Goal: Task Accomplishment & Management: Manage account settings

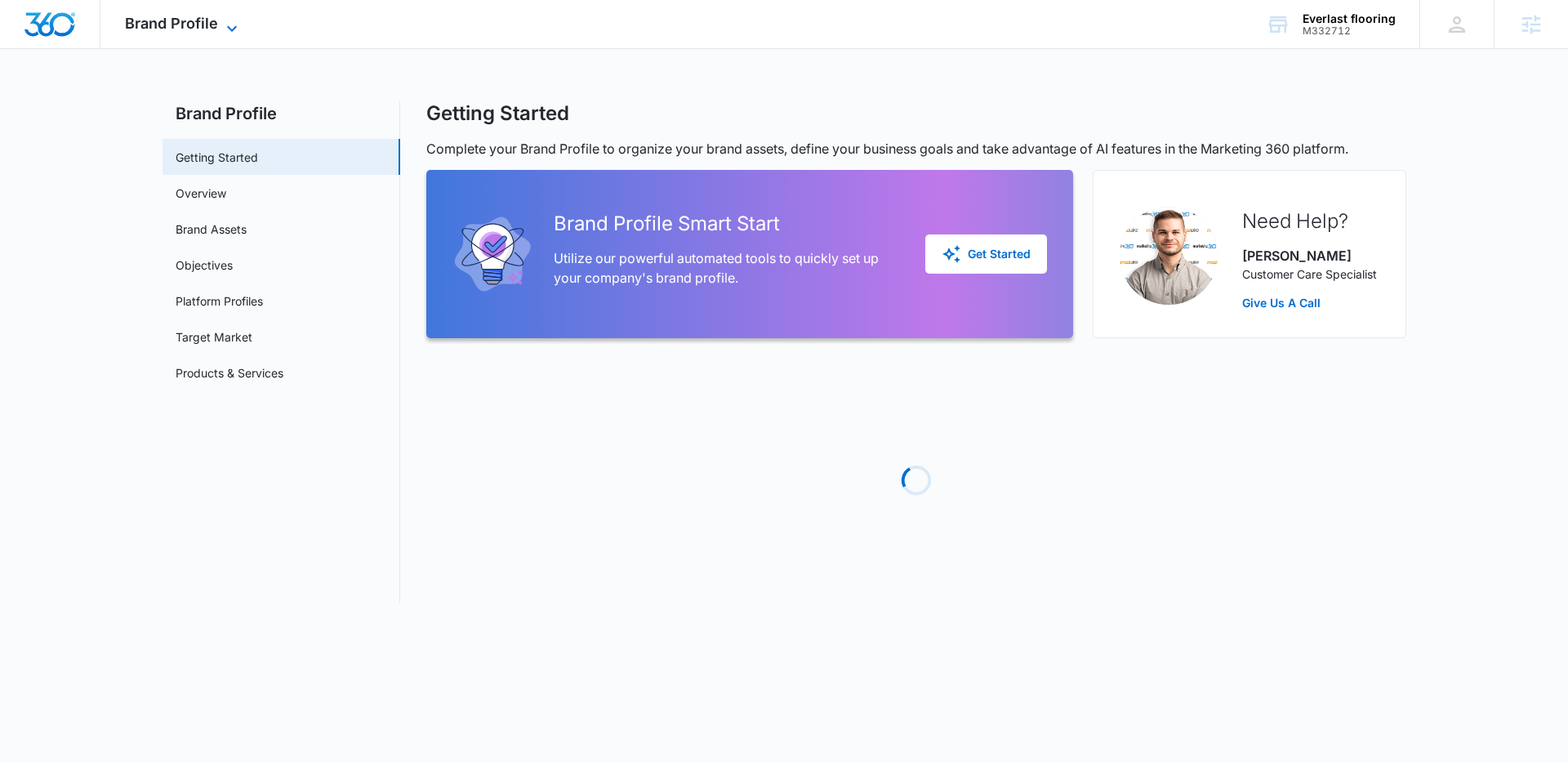
click at [224, 28] on icon at bounding box center [232, 28] width 19 height 19
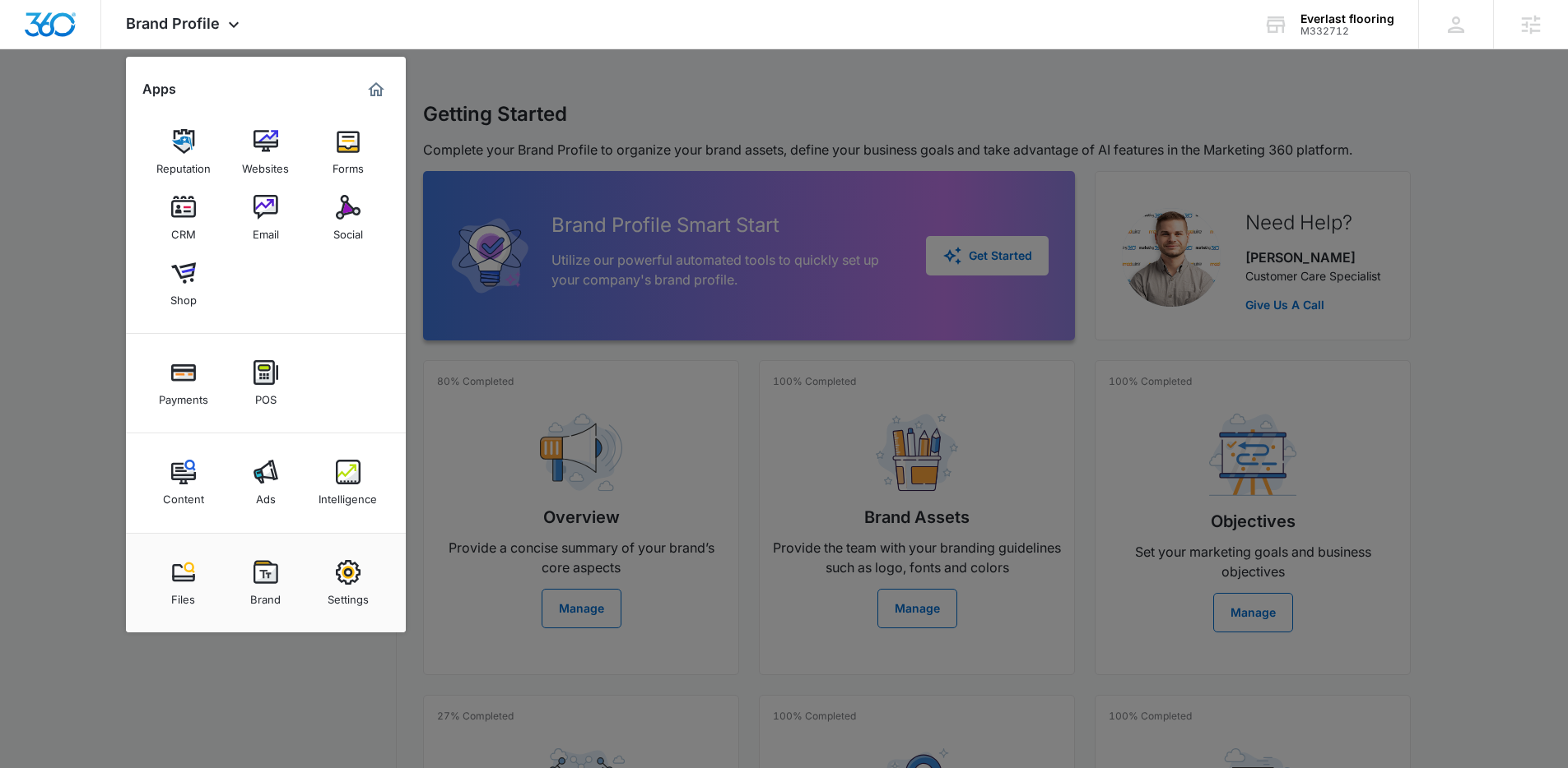
click at [1088, 131] on div at bounding box center [784, 384] width 1568 height 768
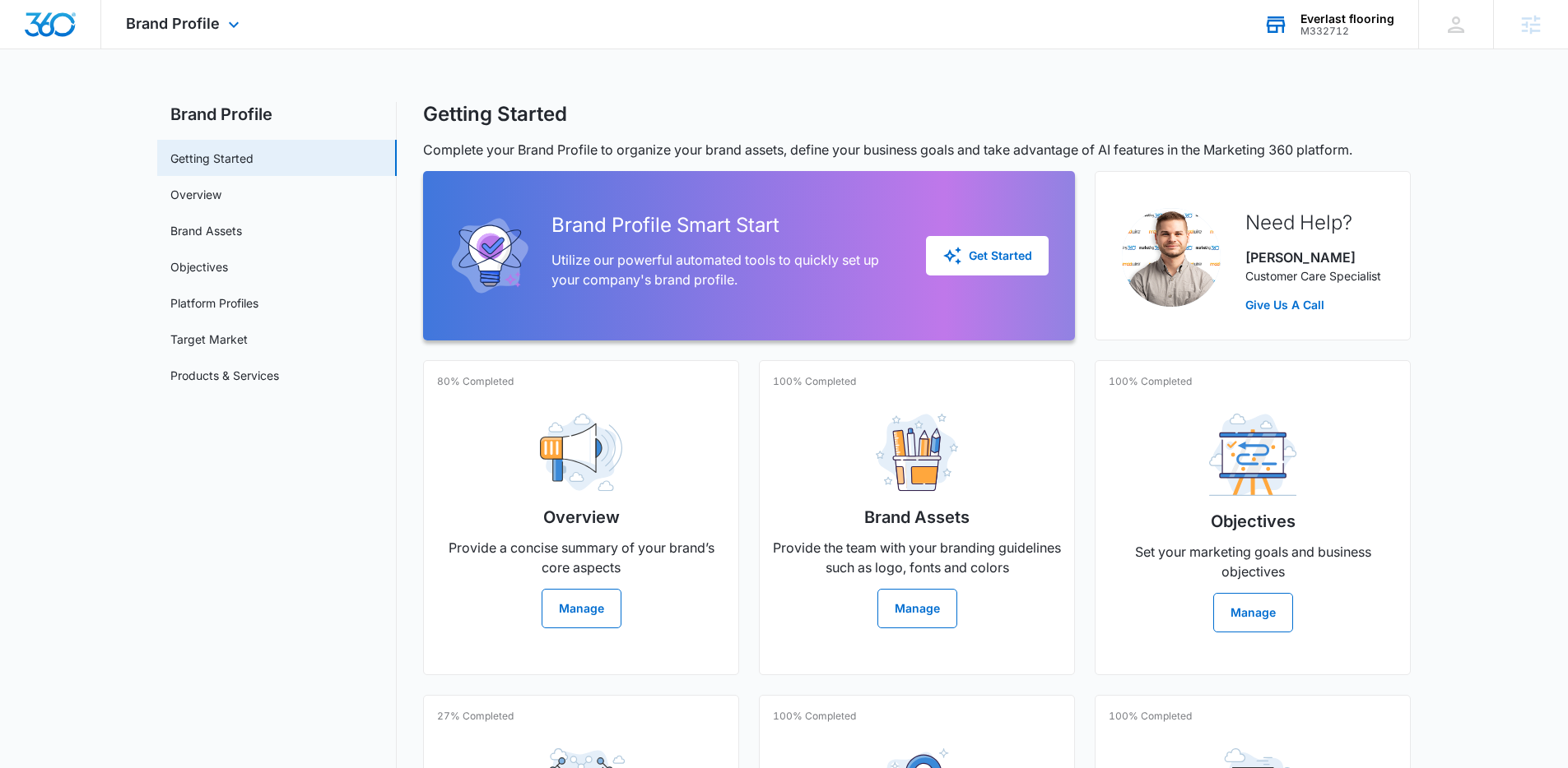
click at [1331, 39] on div "Everlast flooring M332712 Your Accounts View All" at bounding box center [1328, 24] width 179 height 49
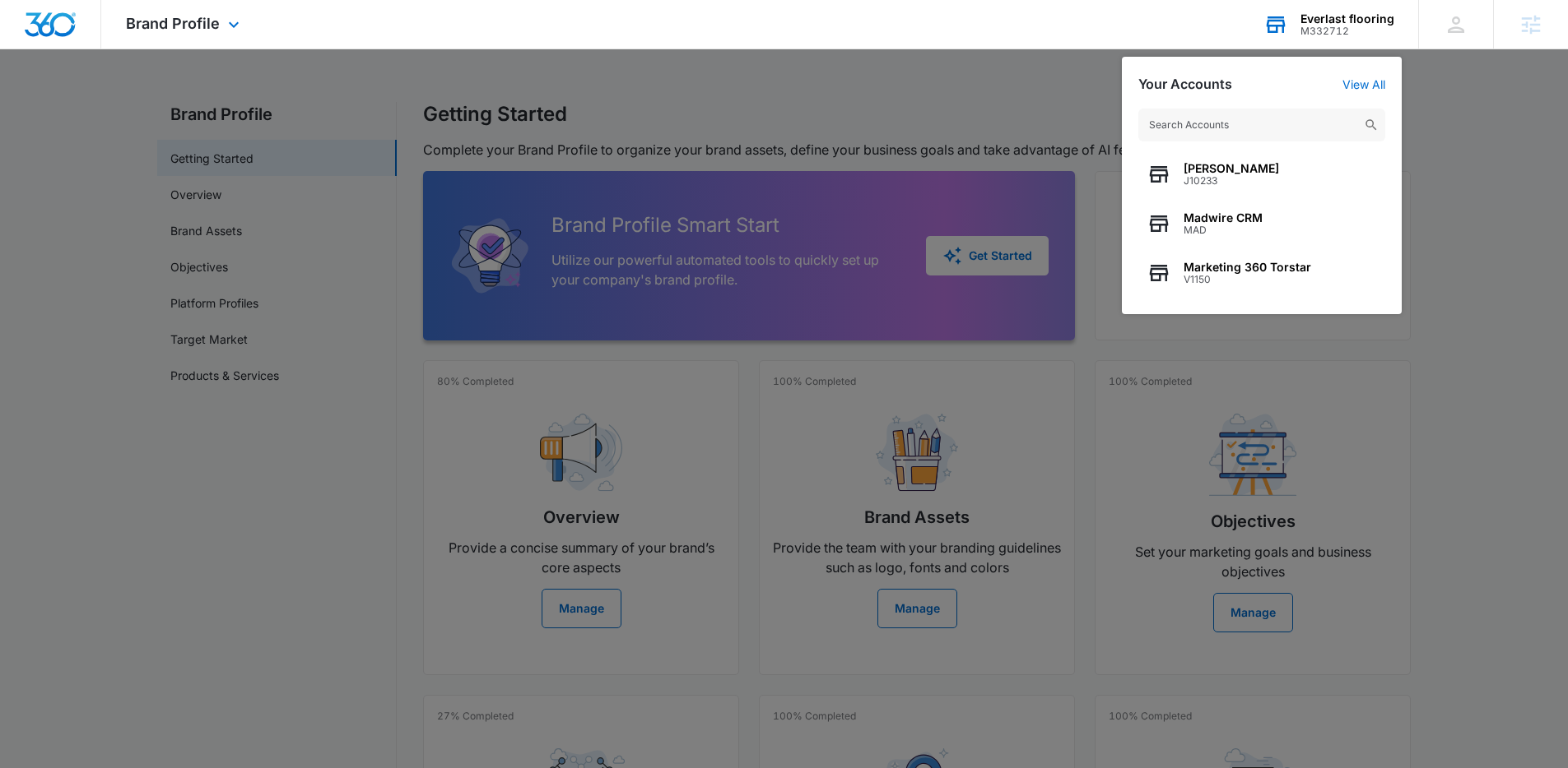
click at [1240, 126] on input "text" at bounding box center [1261, 125] width 247 height 33
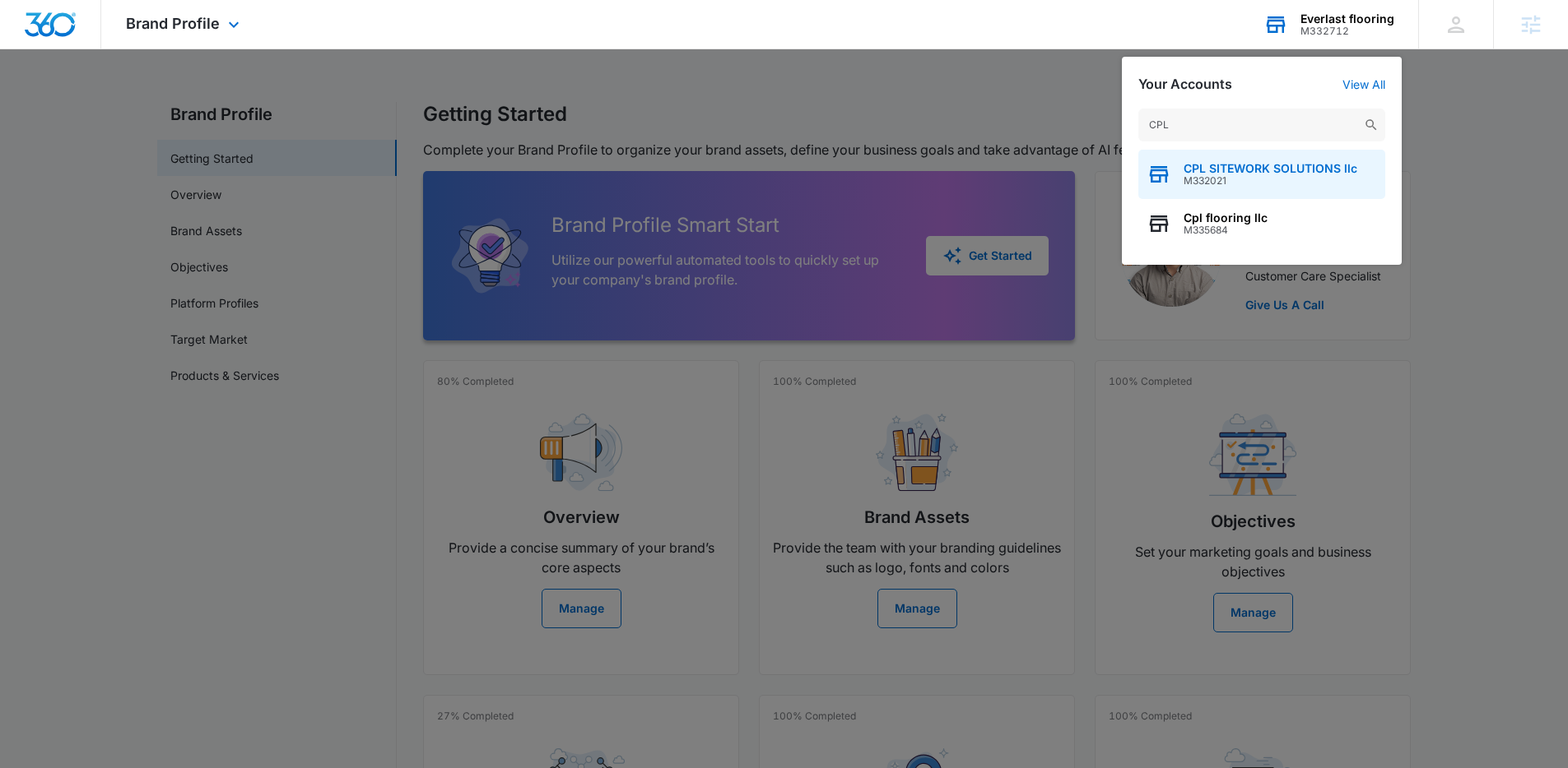
type input "CPL"
click at [1242, 183] on span "M332021" at bounding box center [1270, 181] width 174 height 12
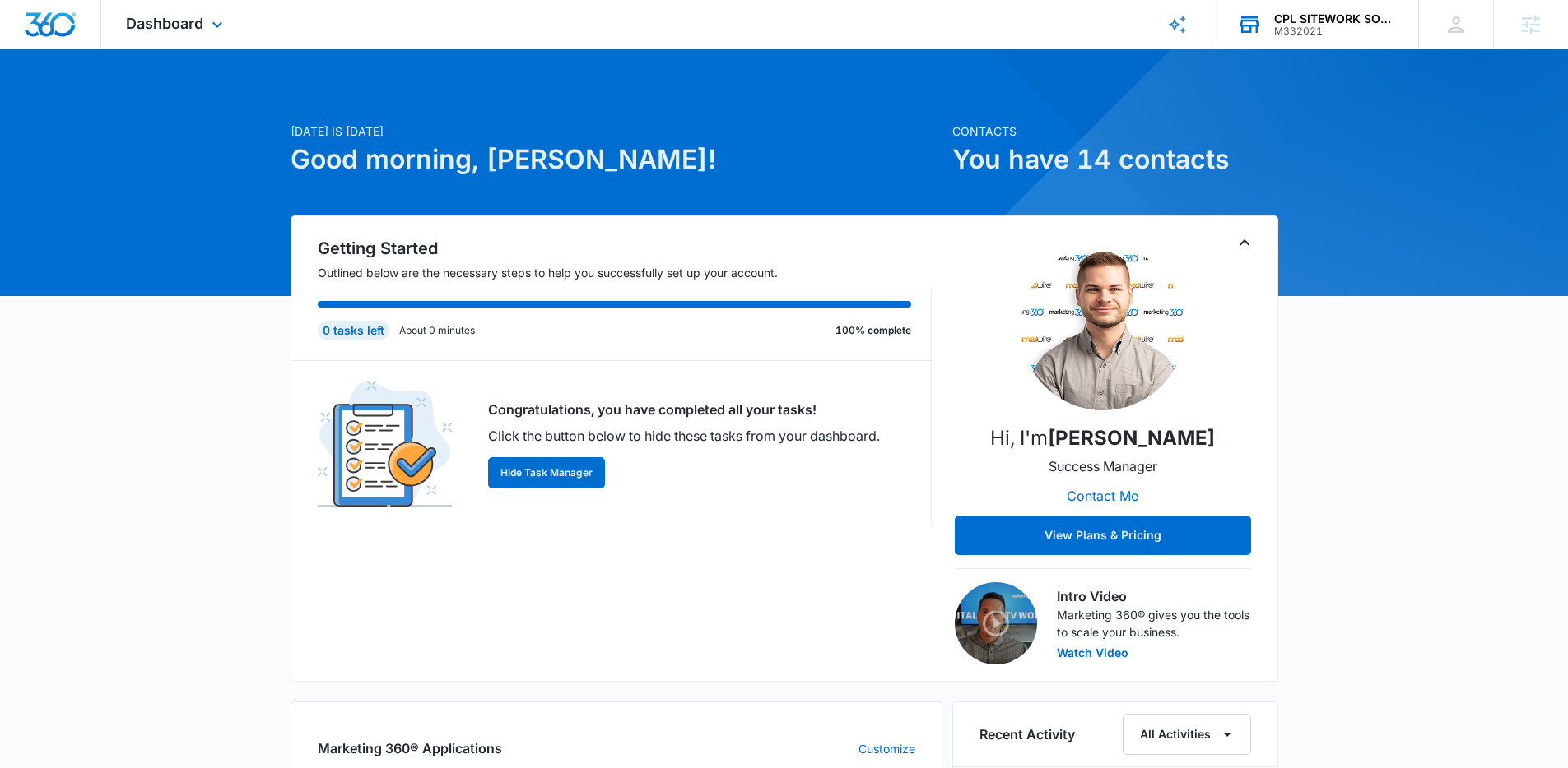
click at [196, 35] on div "Dashboard Apps Reputation Websites Forms CRM Email Social Payments POS Content …" at bounding box center [176, 24] width 151 height 49
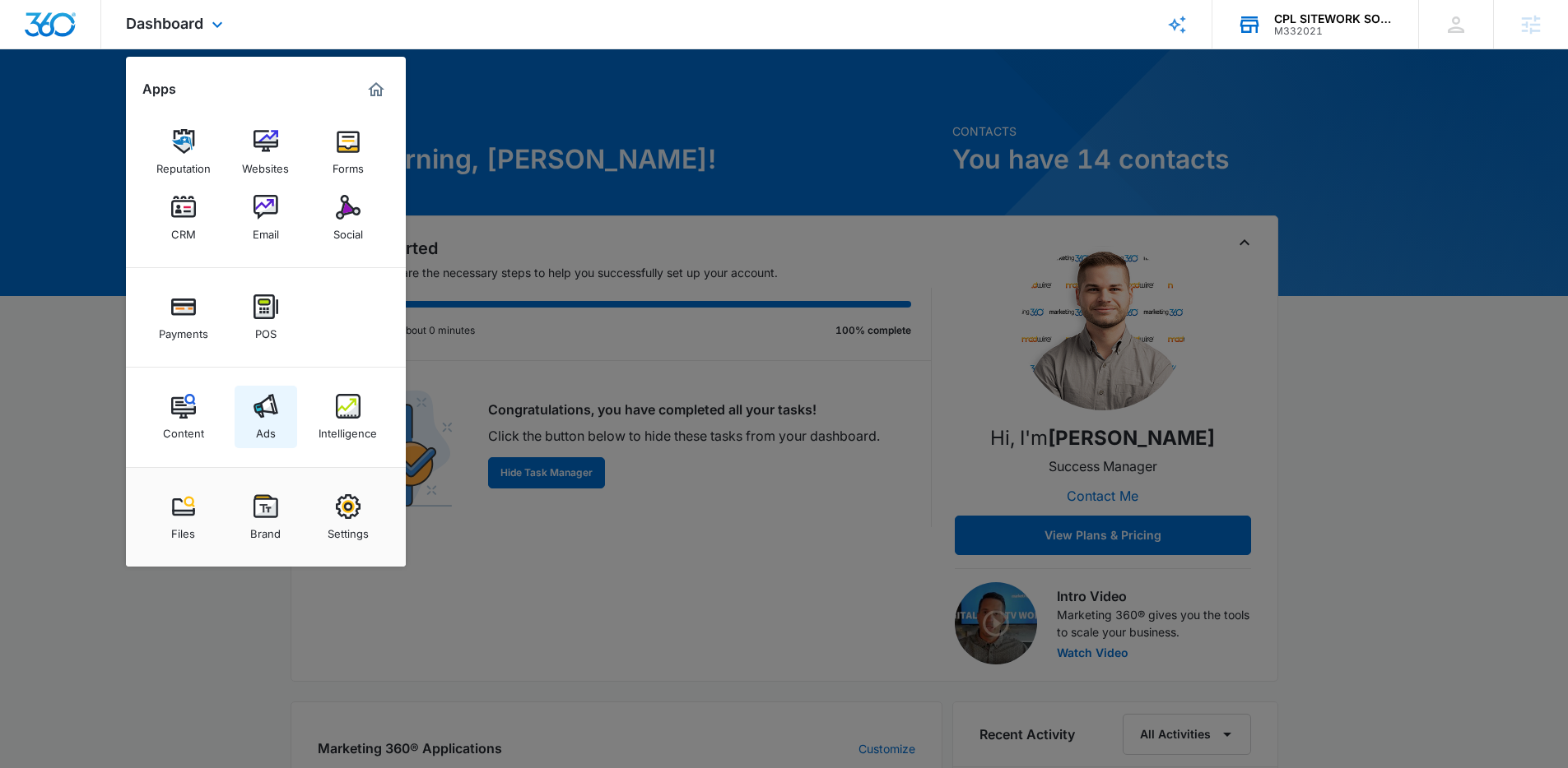
click at [261, 415] on img at bounding box center [265, 406] width 24 height 24
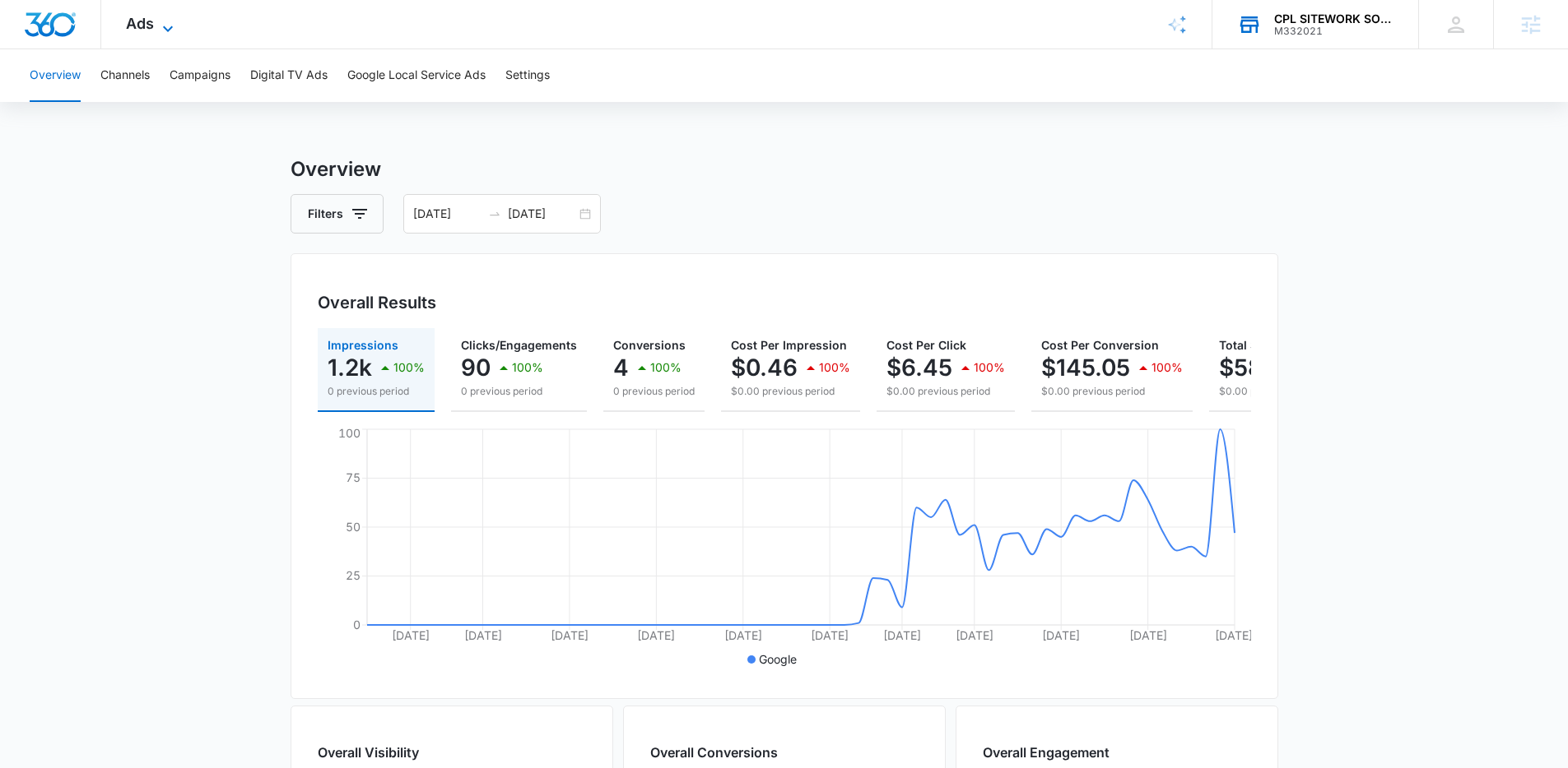
click at [159, 17] on div "Ads Apps Reputation Websites Forms CRM Email Social Payments POS Content Ads In…" at bounding box center [152, 24] width 101 height 49
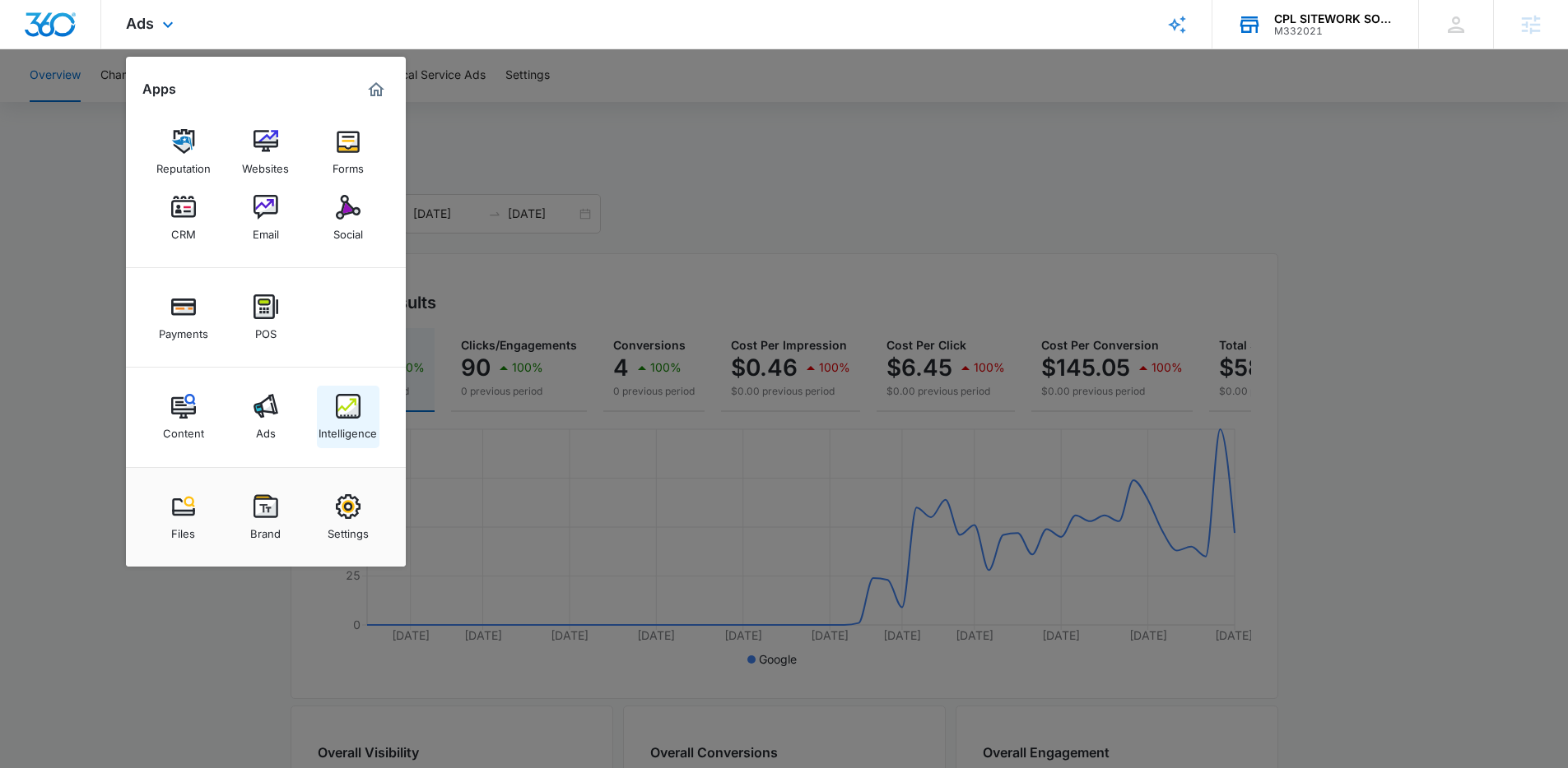
click at [349, 424] on div "Intelligence" at bounding box center [347, 429] width 58 height 21
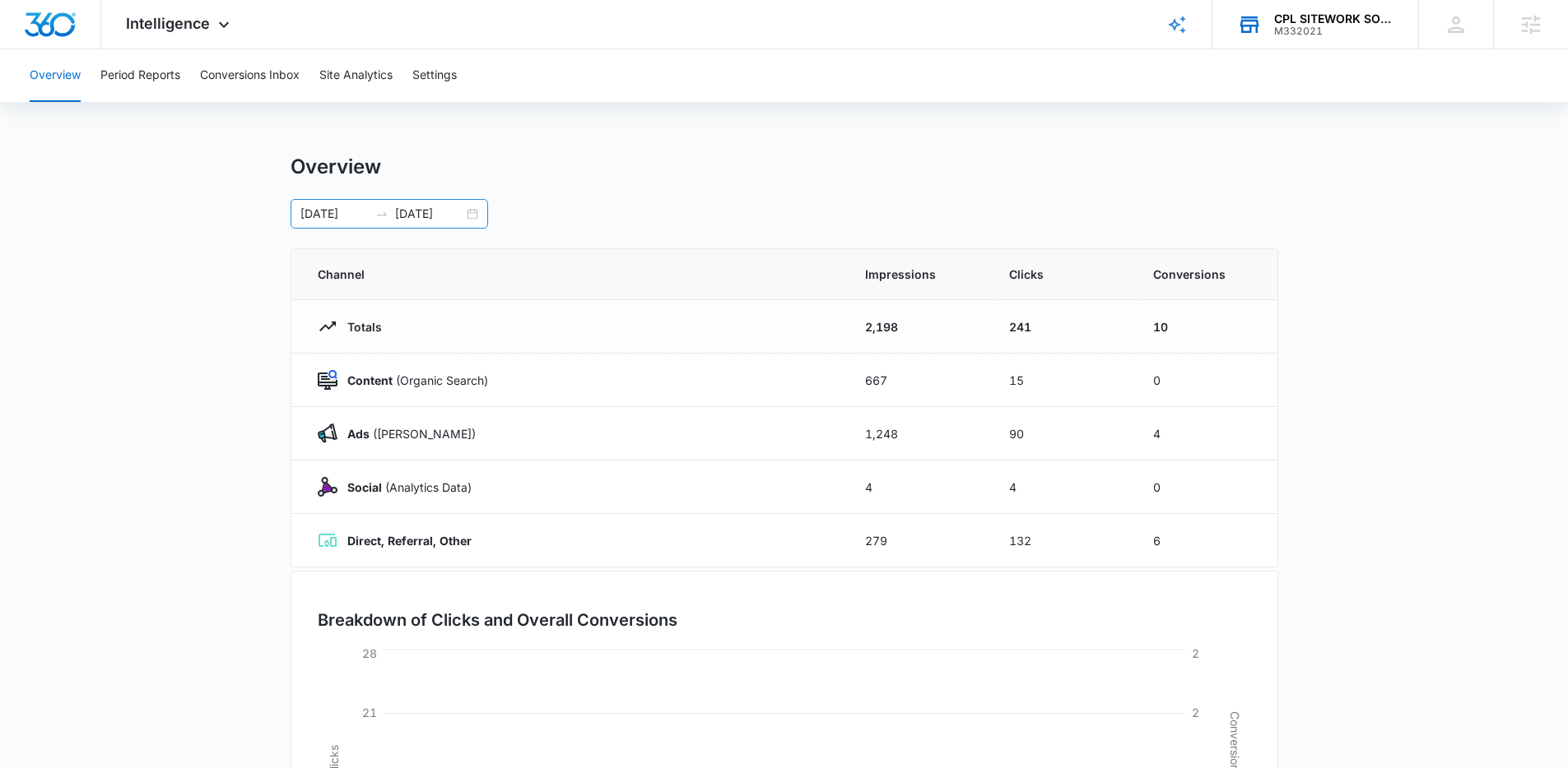
click at [476, 211] on div "05/30/2025 07/29/2025" at bounding box center [389, 213] width 197 height 29
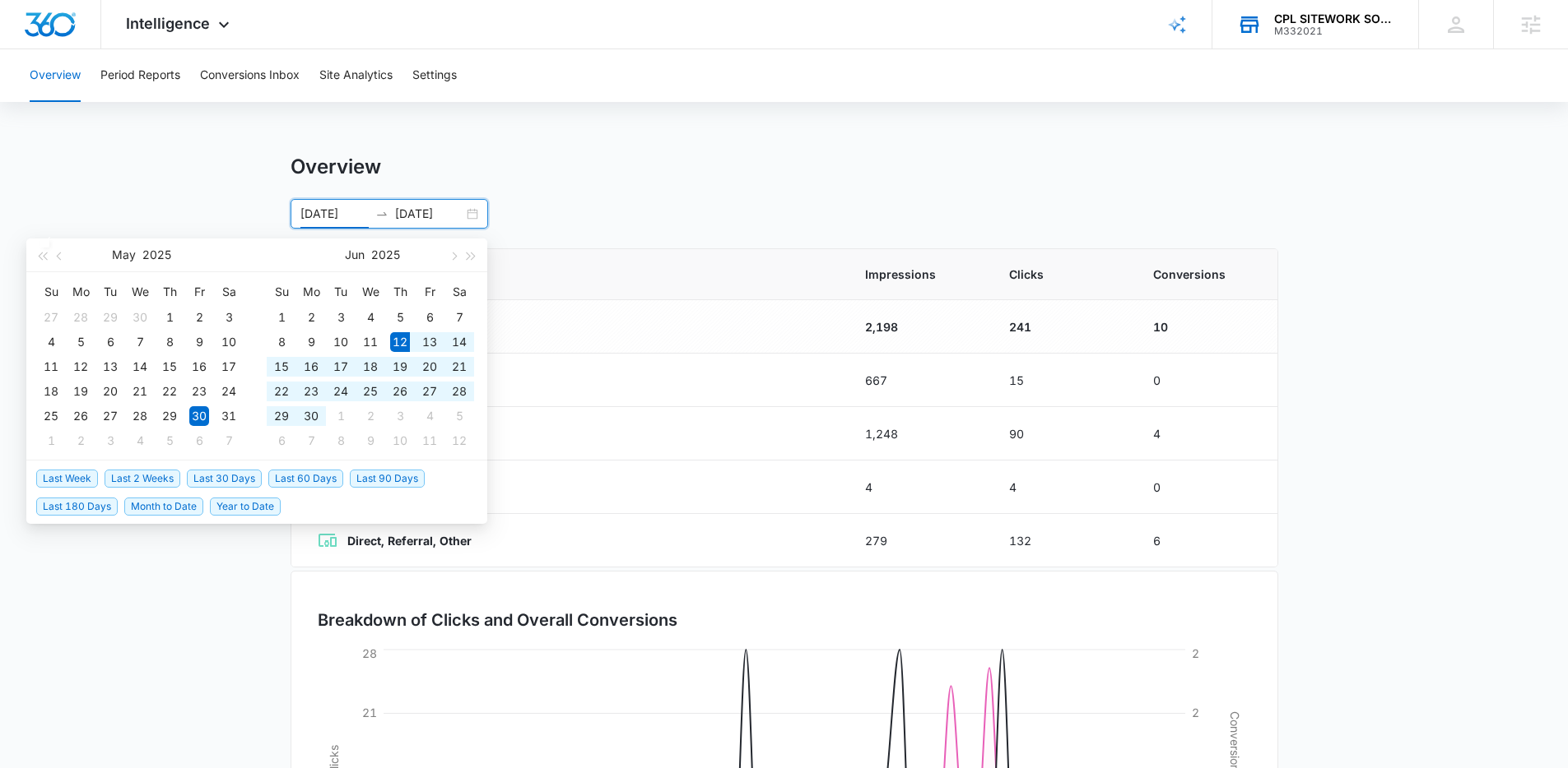
click at [302, 475] on span "Last 60 Days" at bounding box center [305, 478] width 75 height 18
type input "06/12/2025"
type input "08/11/2025"
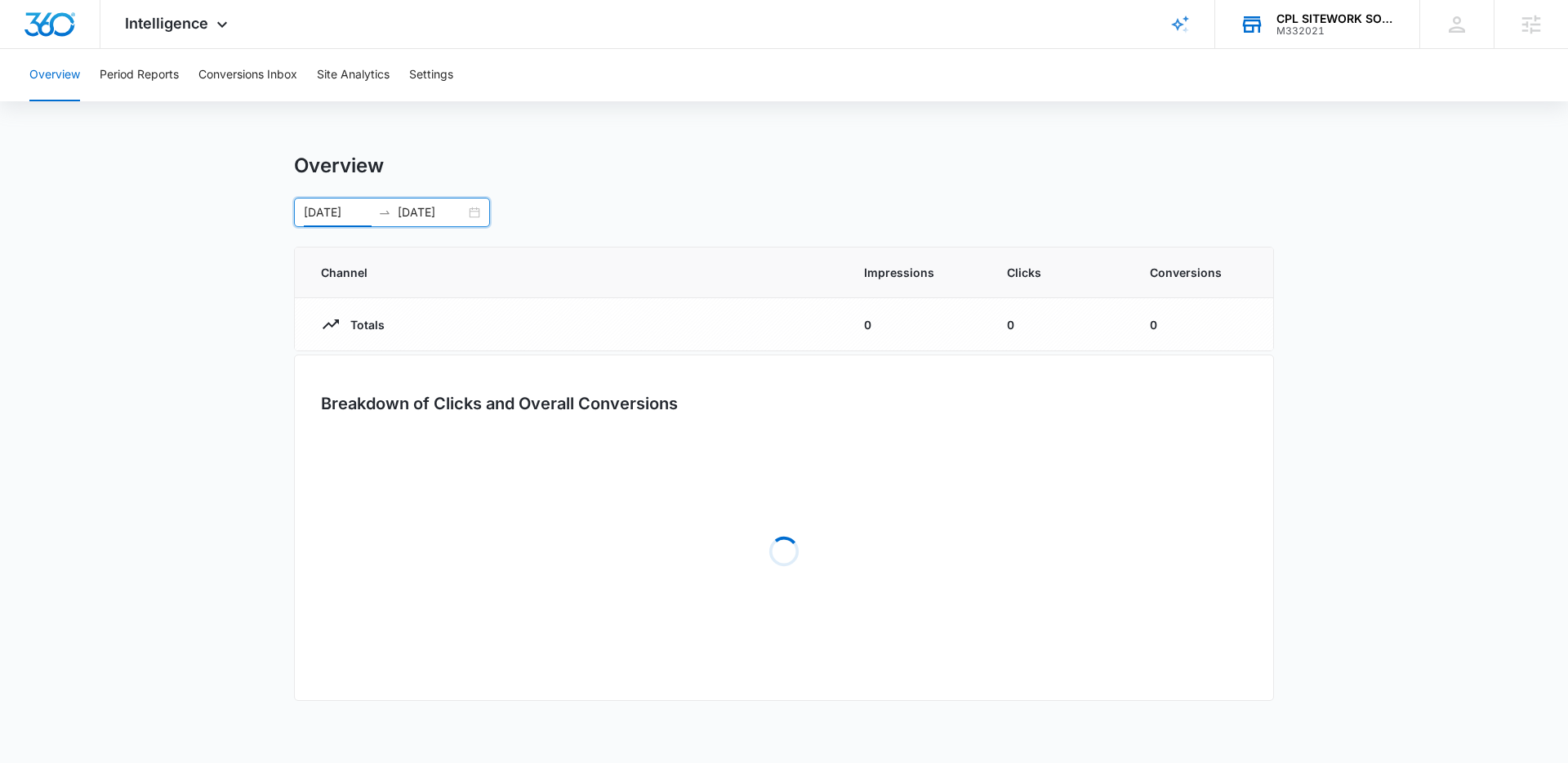
click at [671, 192] on div "Overview 06/12/2025 08/11/2025 Jun 2025 Su Mo Tu We Th Fr Sa 1 2 3 4 5 6 7 8 9 …" at bounding box center [784, 191] width 980 height 74
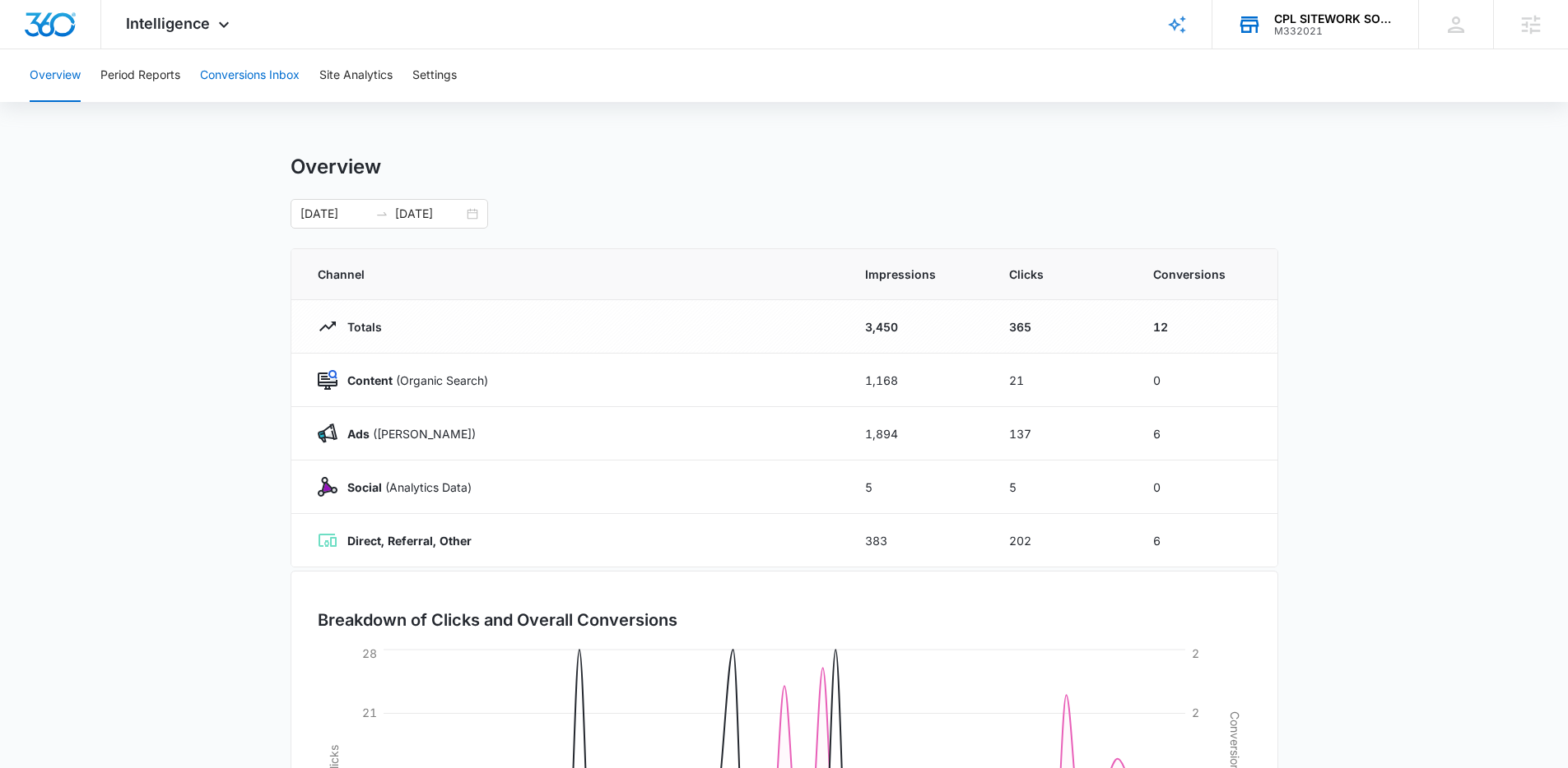
click at [286, 81] on button "Conversions Inbox" at bounding box center [249, 76] width 99 height 53
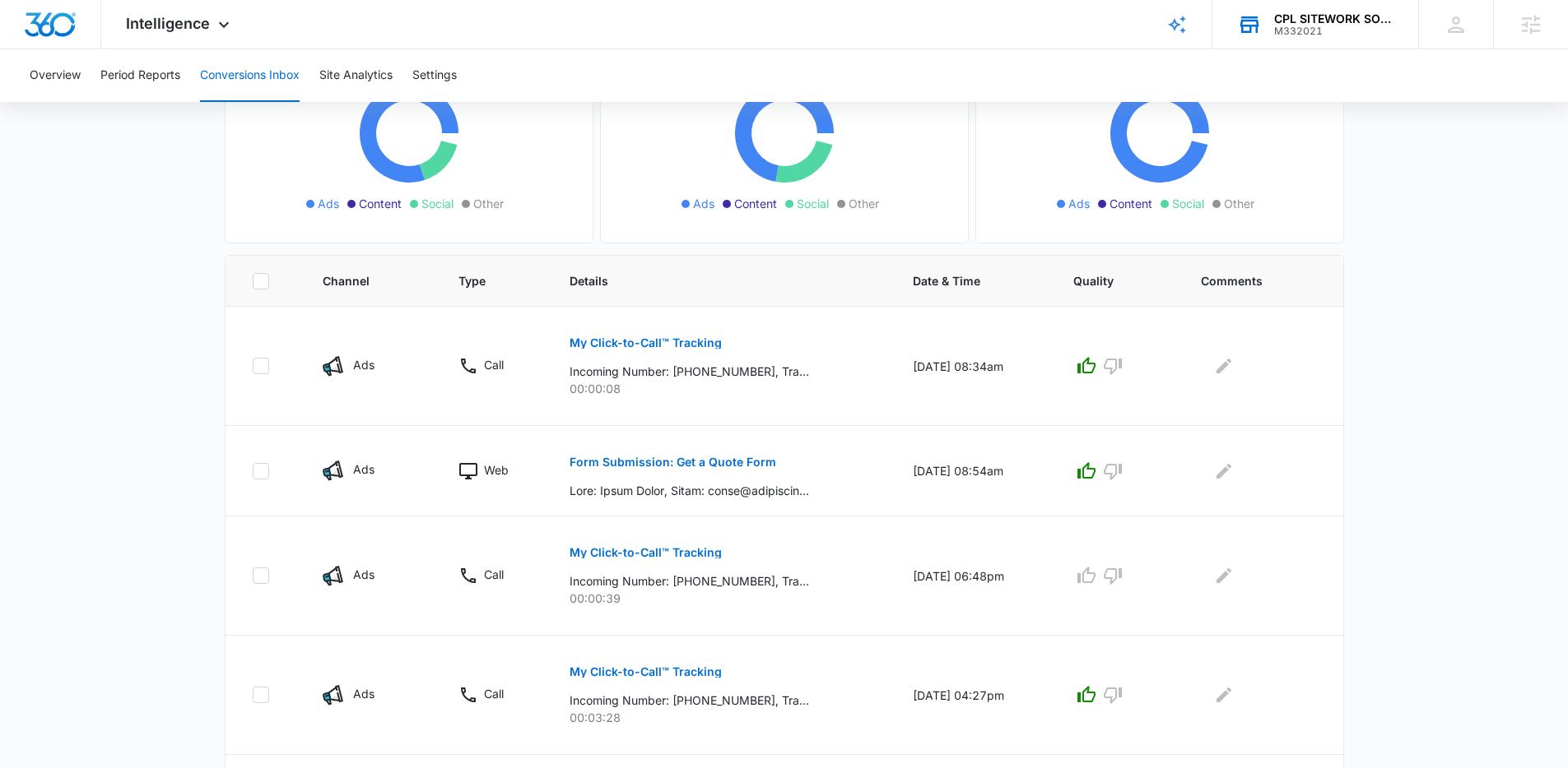
scroll to position [232, 0]
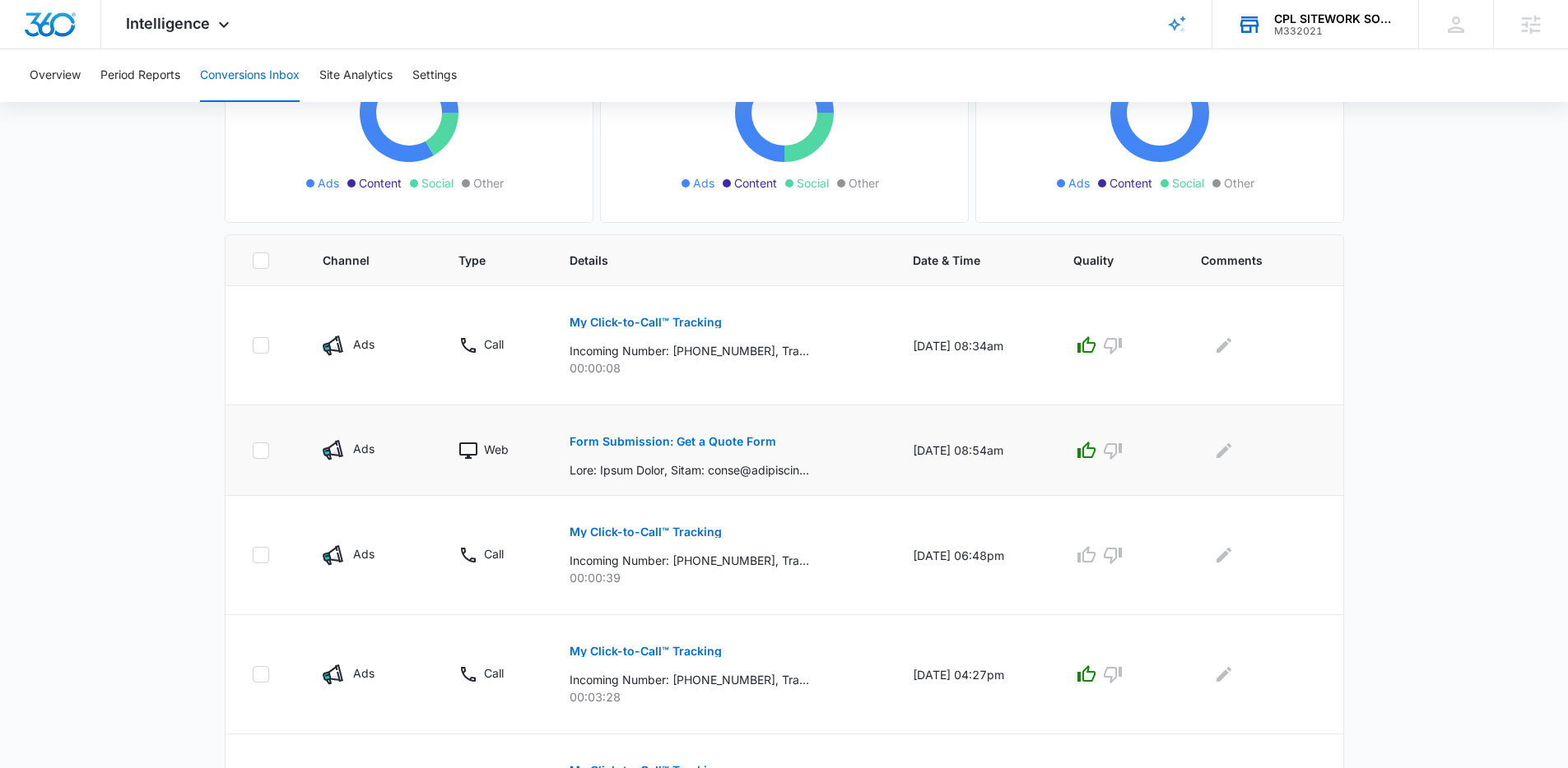
click at [689, 444] on p "Form Submission: Get a Quote Form" at bounding box center [672, 442] width 206 height 12
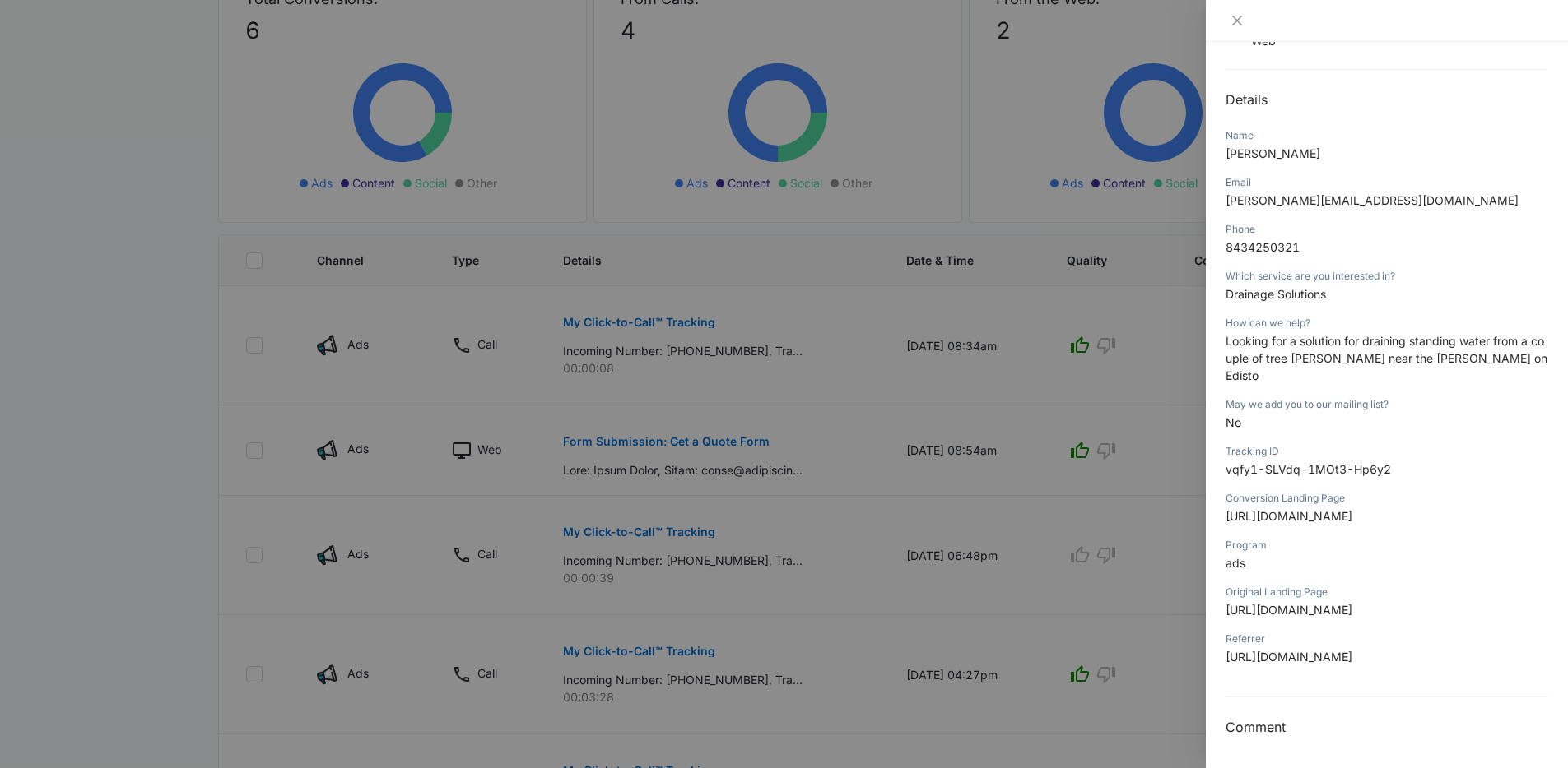
scroll to position [0, 0]
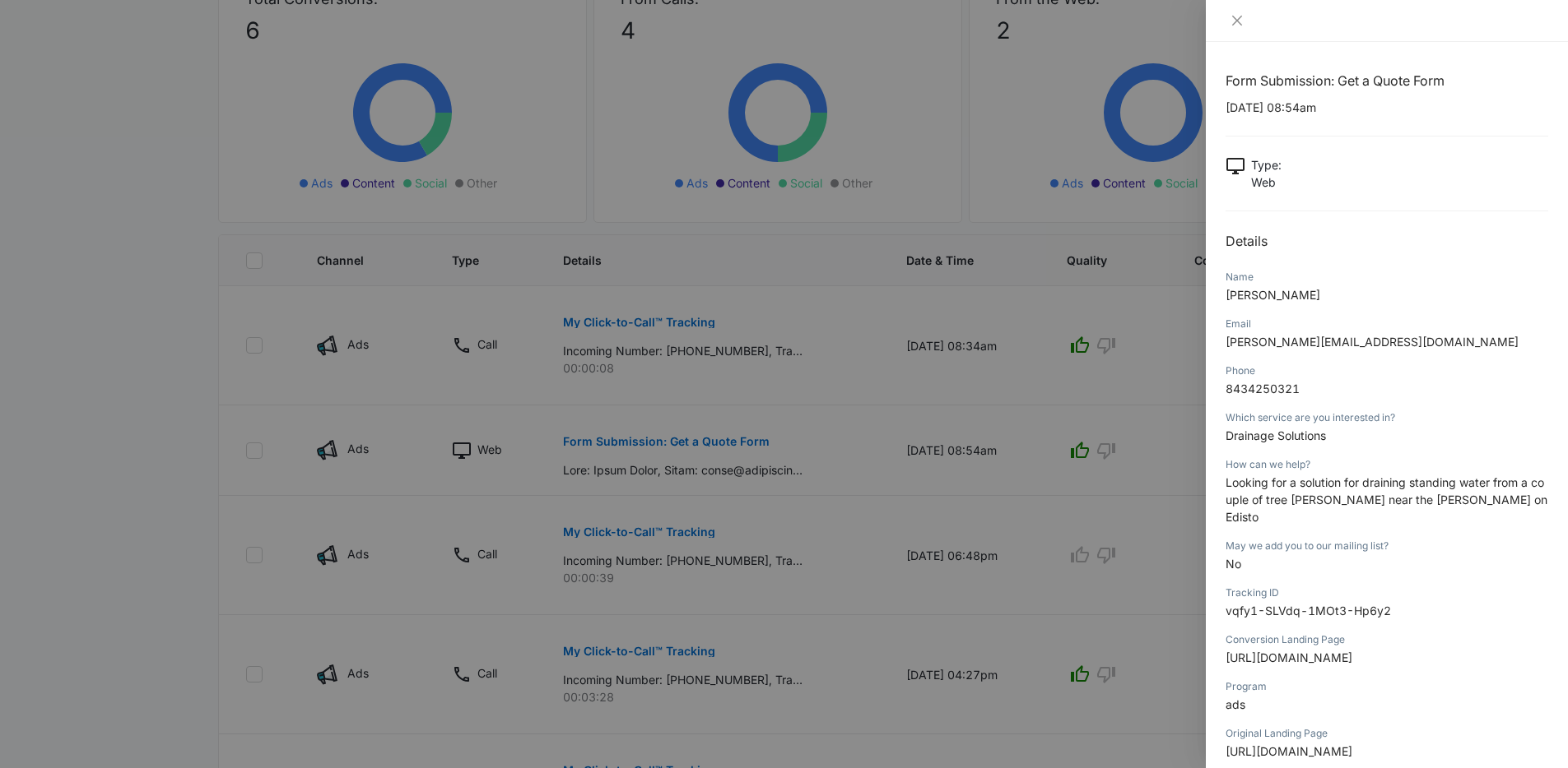
click at [809, 380] on div at bounding box center [784, 384] width 1568 height 768
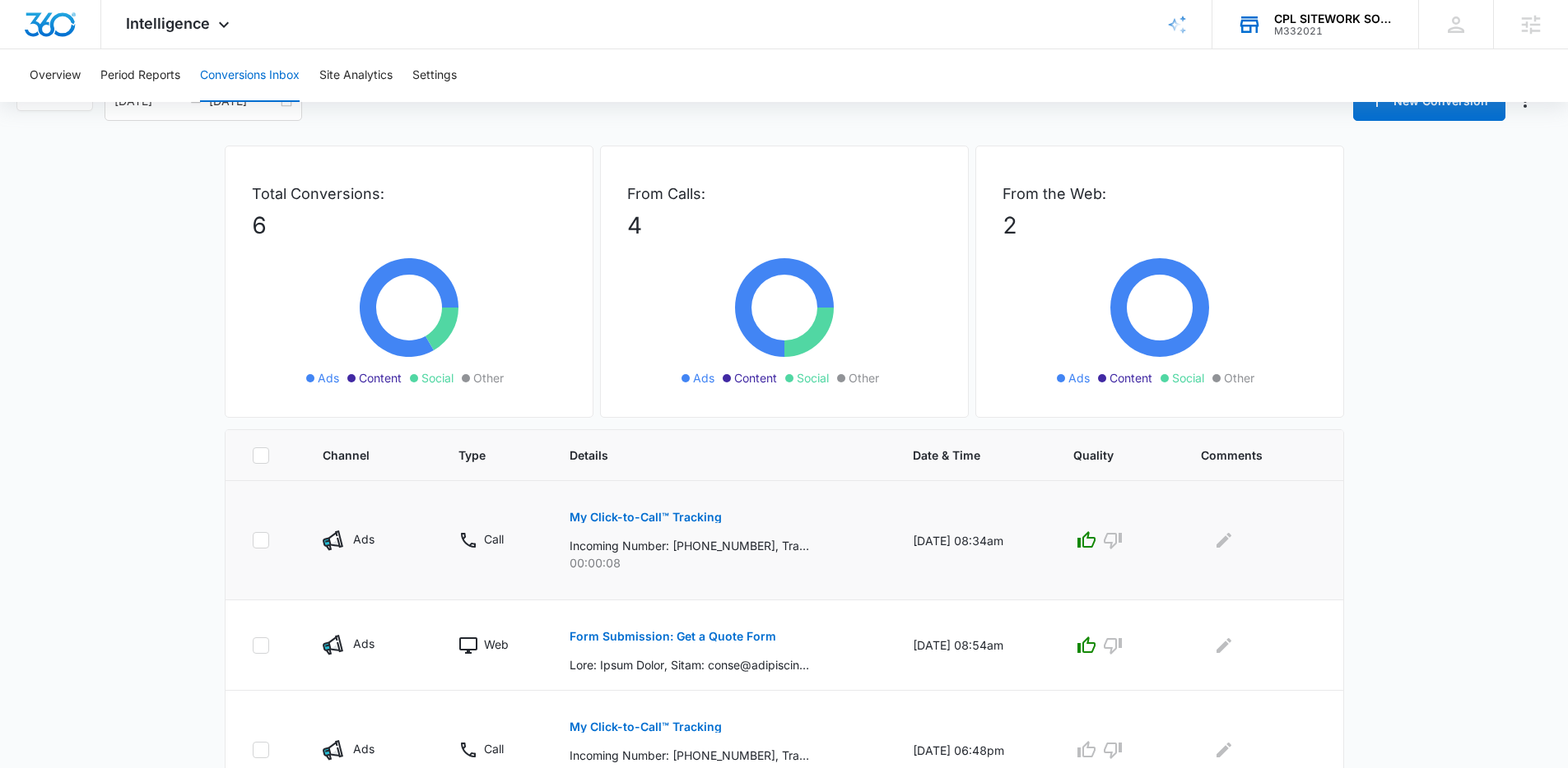
scroll to position [39, 0]
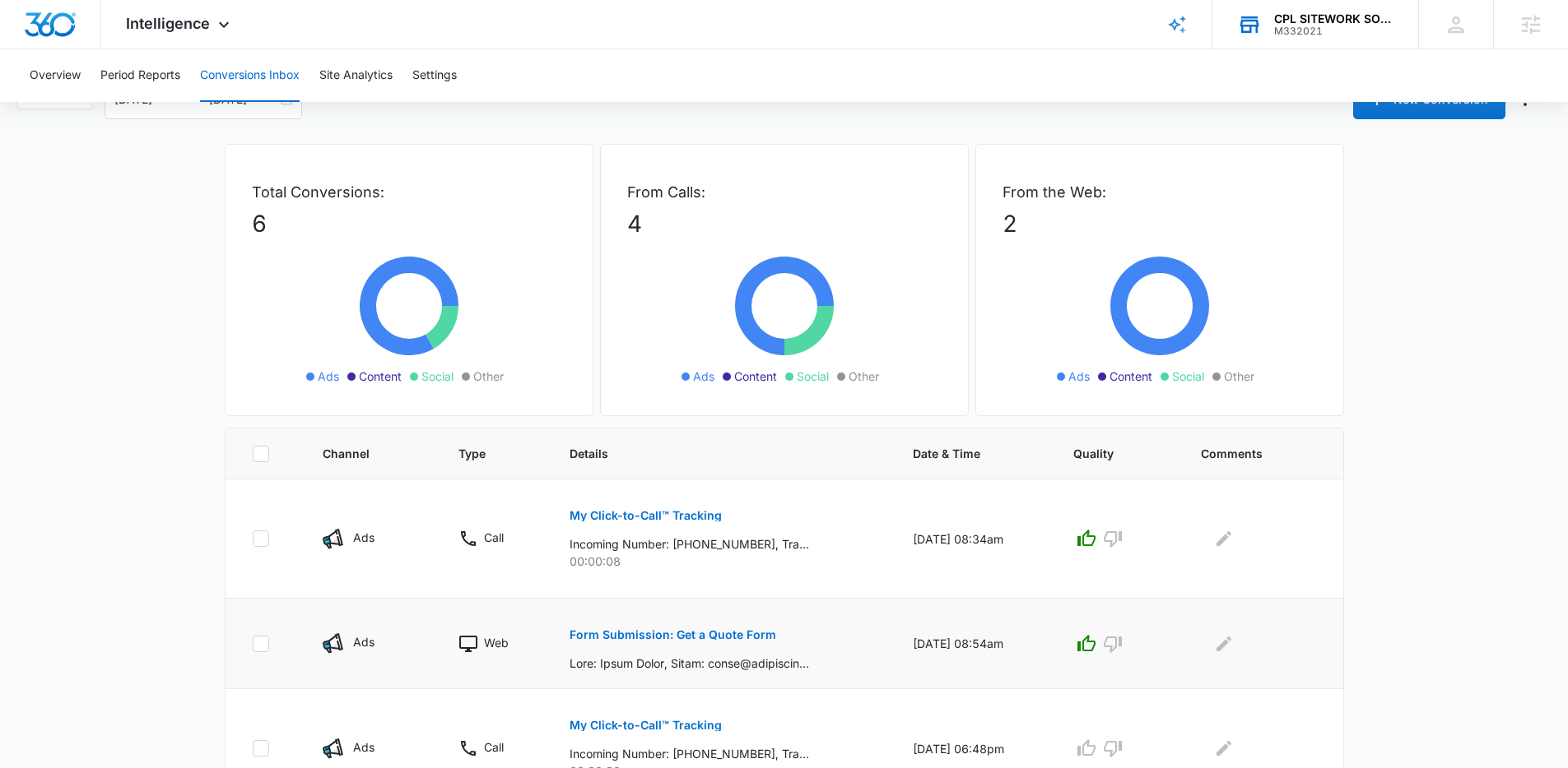
click at [665, 636] on p "Form Submission: Get a Quote Form" at bounding box center [672, 635] width 206 height 12
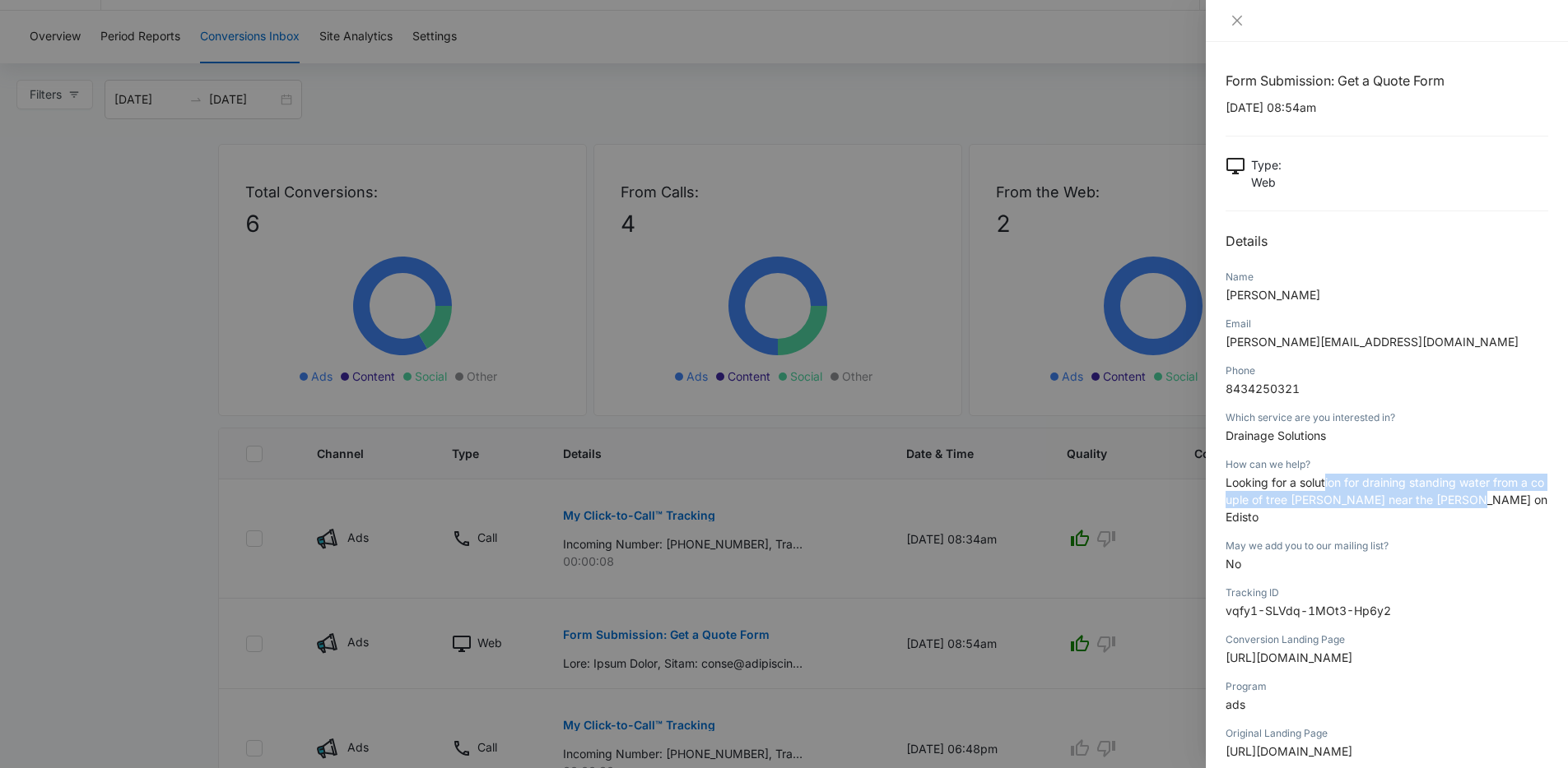
drag, startPoint x: 1326, startPoint y: 477, endPoint x: 1492, endPoint y: 504, distance: 168.2
click at [1492, 504] on p "Looking for a solution for draining standing water from a couple of tree wells …" at bounding box center [1386, 500] width 323 height 52
drag, startPoint x: 1492, startPoint y: 504, endPoint x: 1216, endPoint y: 476, distance: 277.4
click at [1216, 476] on div "Form Submission: Get a Quote Form 08/10/2025 at 08:54am Type : Web Details Name…" at bounding box center [1387, 405] width 362 height 726
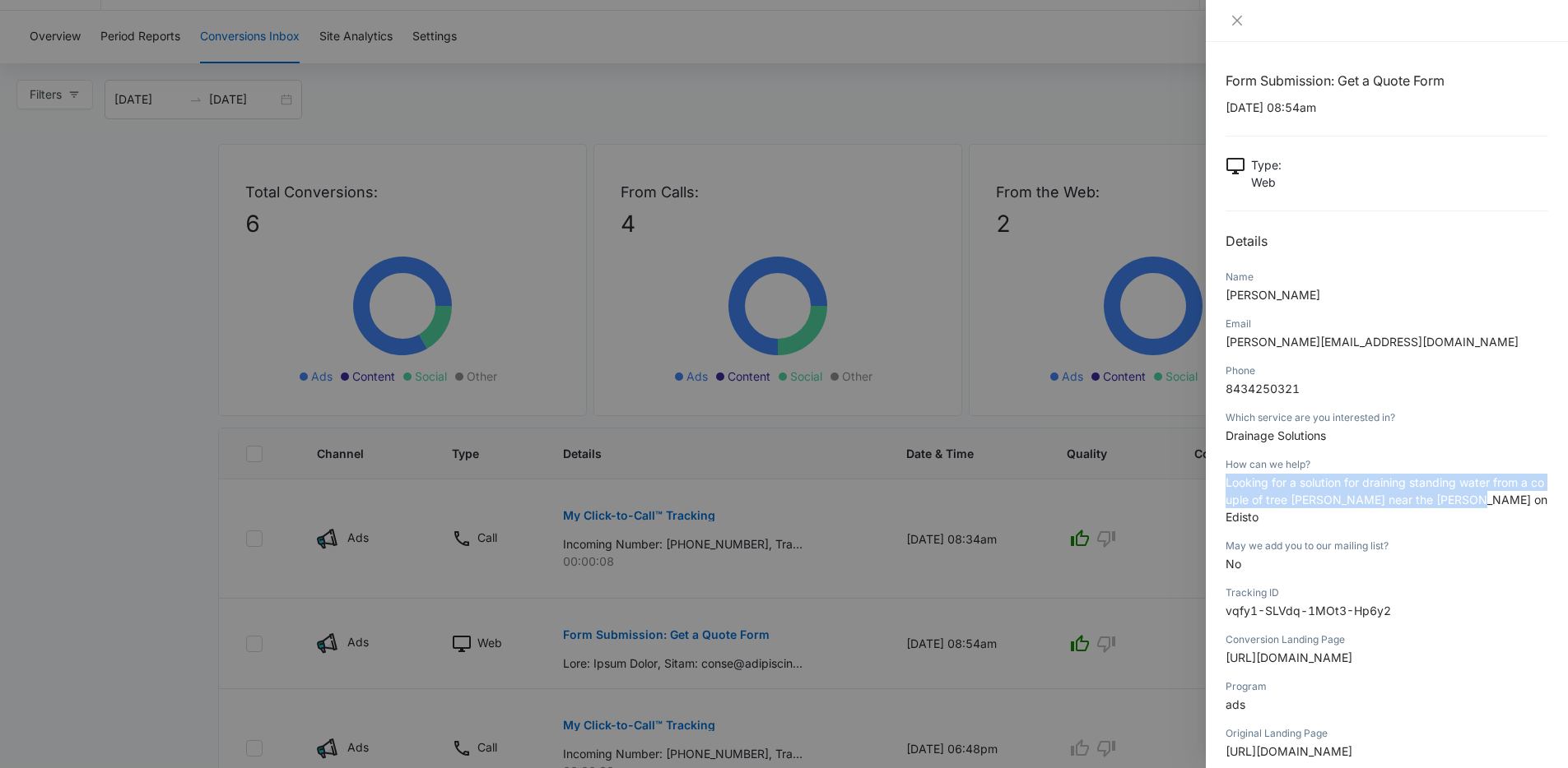
click at [1216, 476] on div "Form Submission: Get a Quote Form 08/10/2025 at 08:54am Type : Web Details Name…" at bounding box center [1387, 405] width 362 height 726
drag, startPoint x: 1216, startPoint y: 476, endPoint x: 1297, endPoint y: 557, distance: 114.6
click at [1297, 557] on div "Form Submission: Get a Quote Form 08/10/2025 at 08:54am Type : Web Details Name…" at bounding box center [1387, 405] width 362 height 726
click at [1297, 557] on div "May we add you to our mailing list? No" at bounding box center [1386, 561] width 323 height 47
drag, startPoint x: 1297, startPoint y: 557, endPoint x: 1226, endPoint y: 456, distance: 123.5
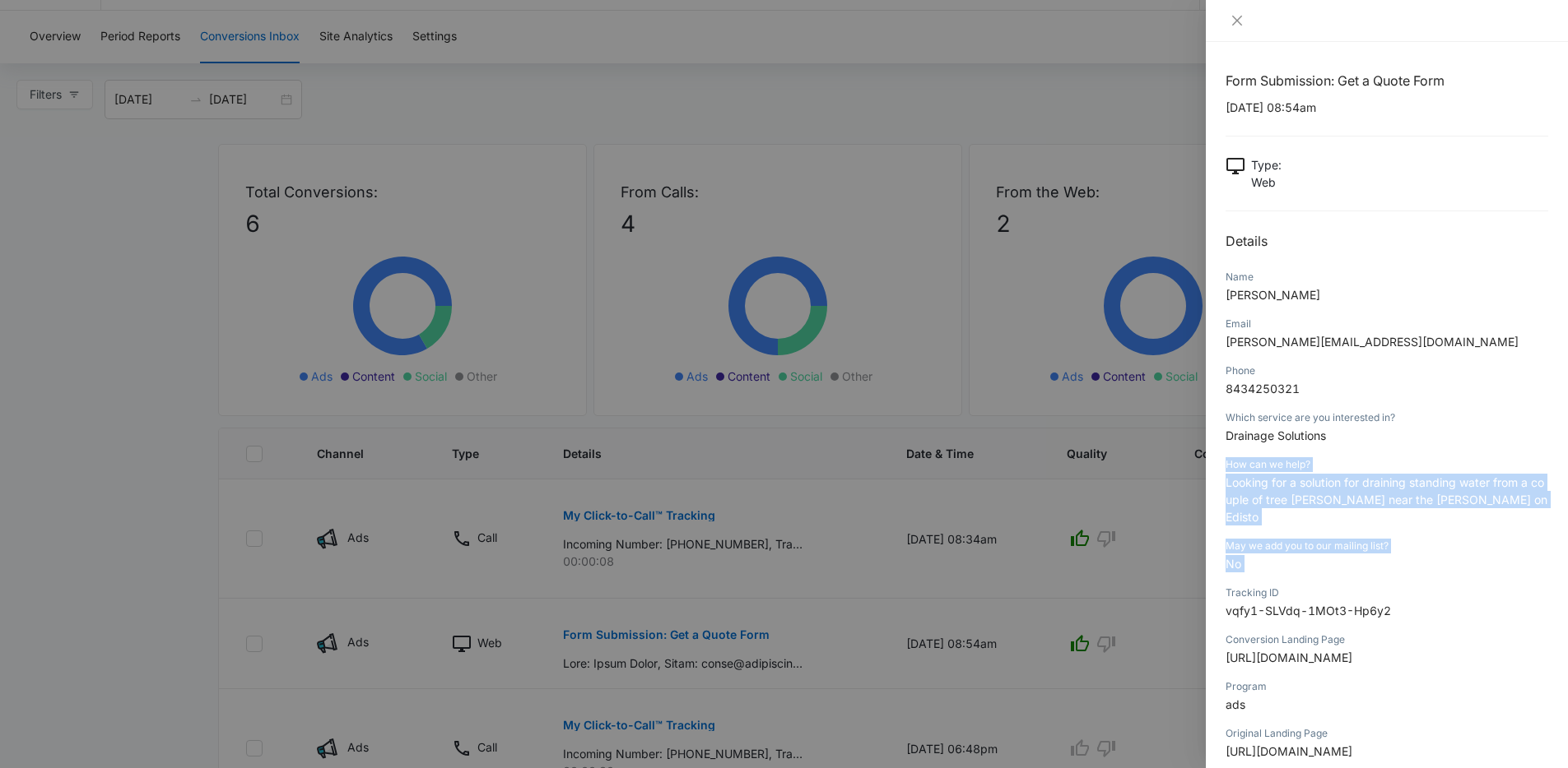
click at [1226, 456] on div "Form Submission: Get a Quote Form 08/10/2025 at 08:54am Type : Web Details Name…" at bounding box center [1386, 475] width 323 height 808
click at [1226, 456] on div "How can we help? Looking for a solution for draining standing water from a coup…" at bounding box center [1386, 496] width 323 height 82
click at [857, 472] on div at bounding box center [784, 384] width 1568 height 768
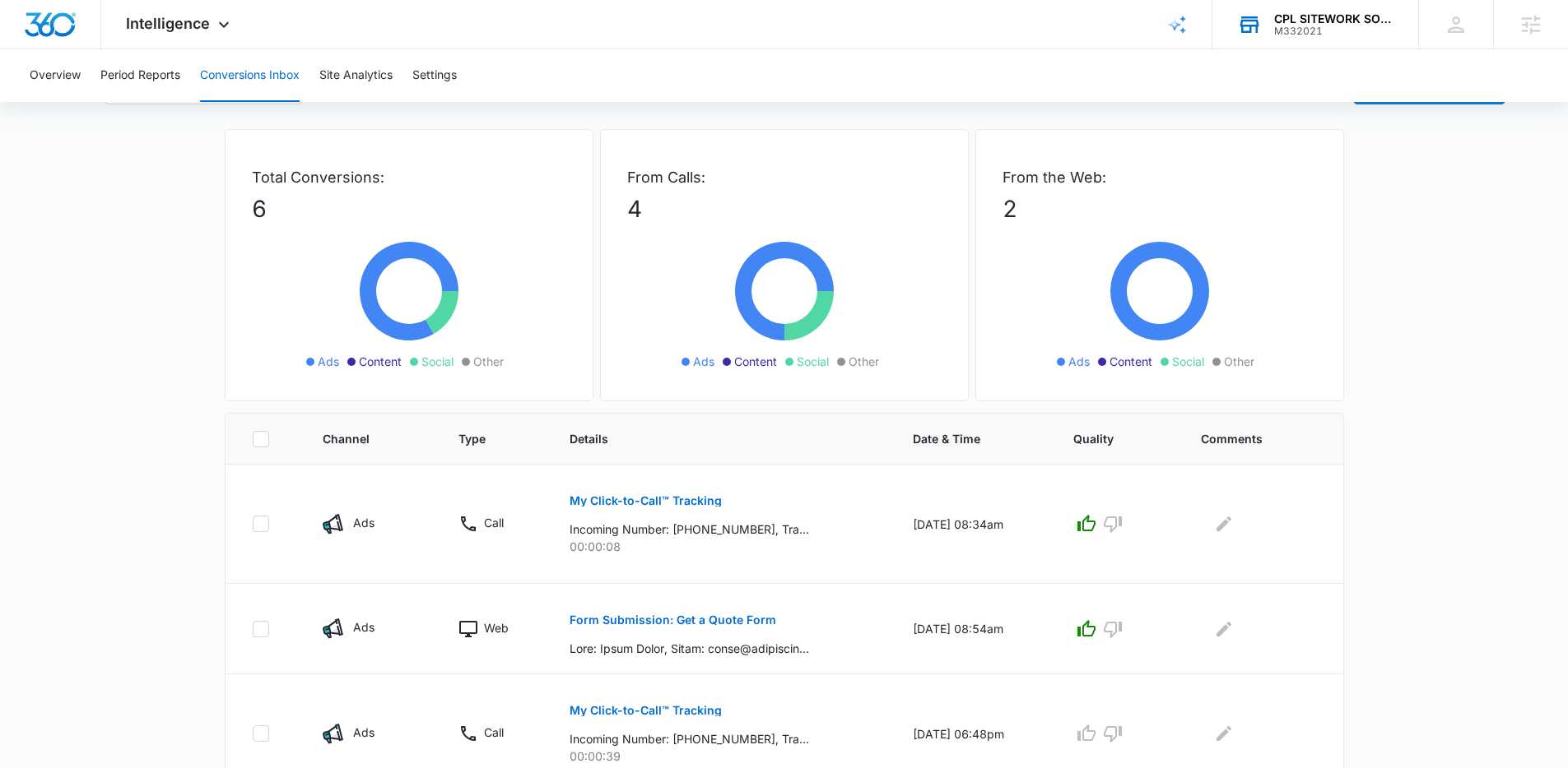
scroll to position [0, 0]
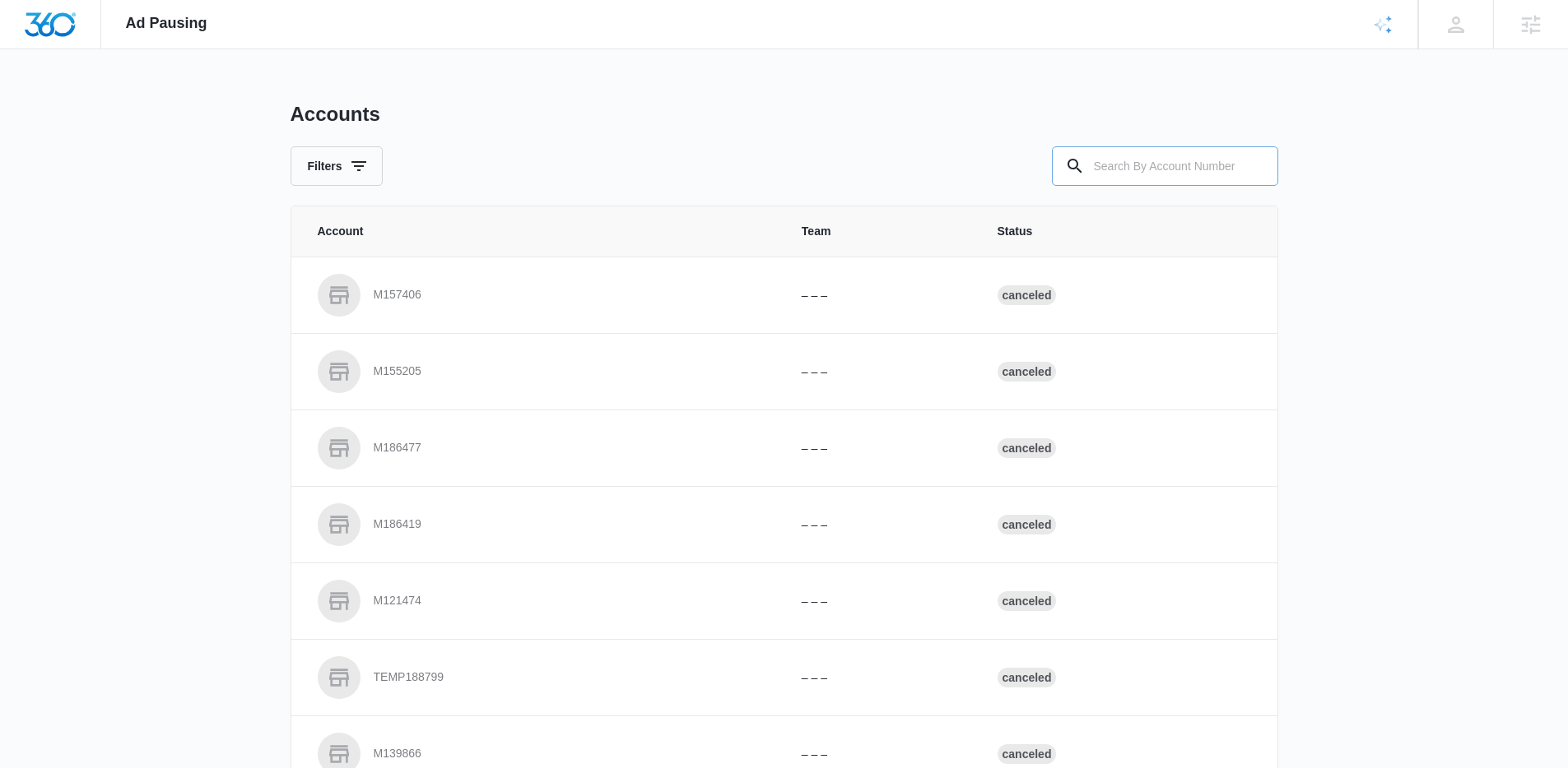
click at [1134, 175] on input "text" at bounding box center [1164, 166] width 227 height 40
type input "M332021"
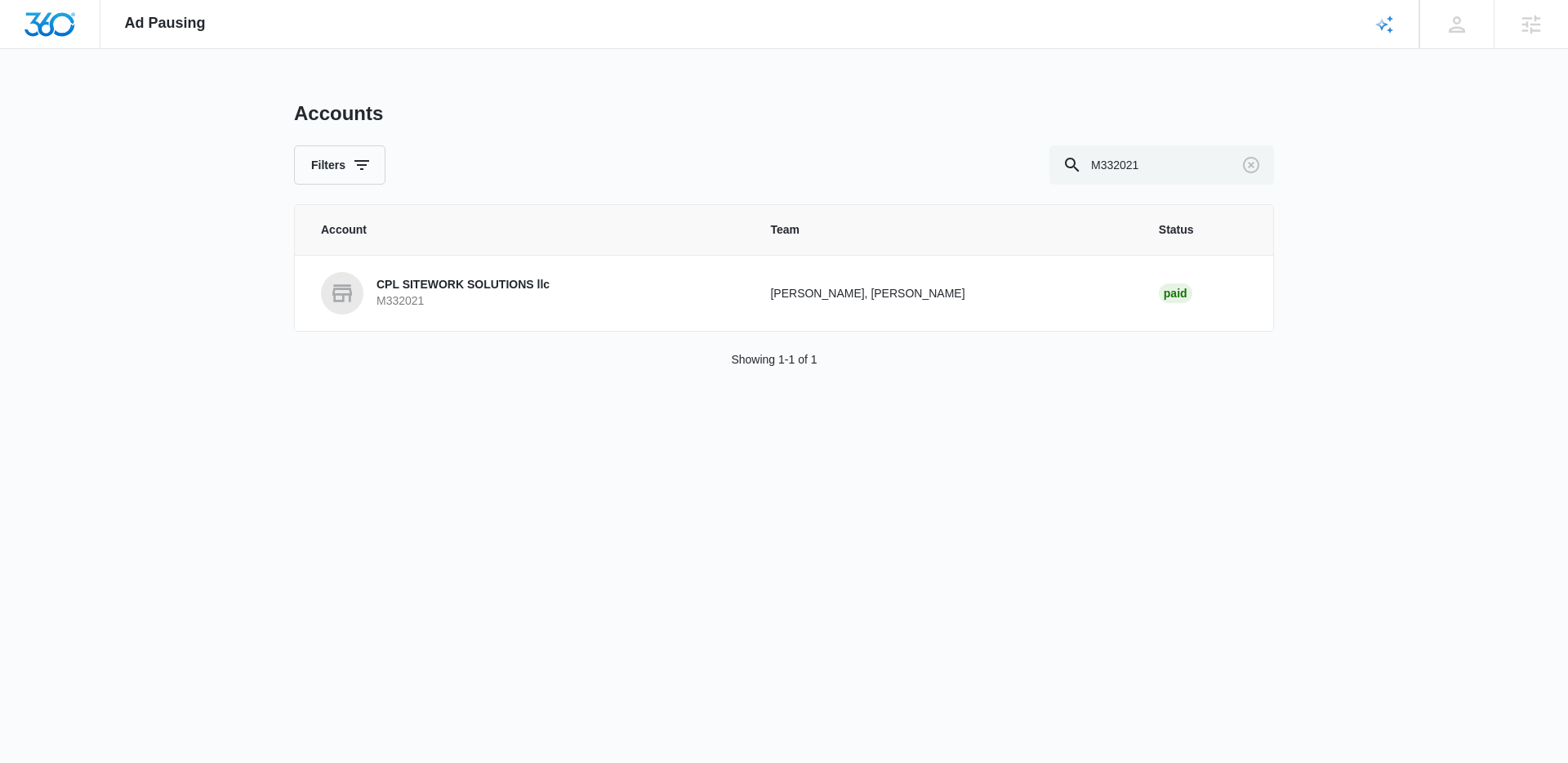
click at [505, 303] on p "M332021" at bounding box center [462, 302] width 173 height 17
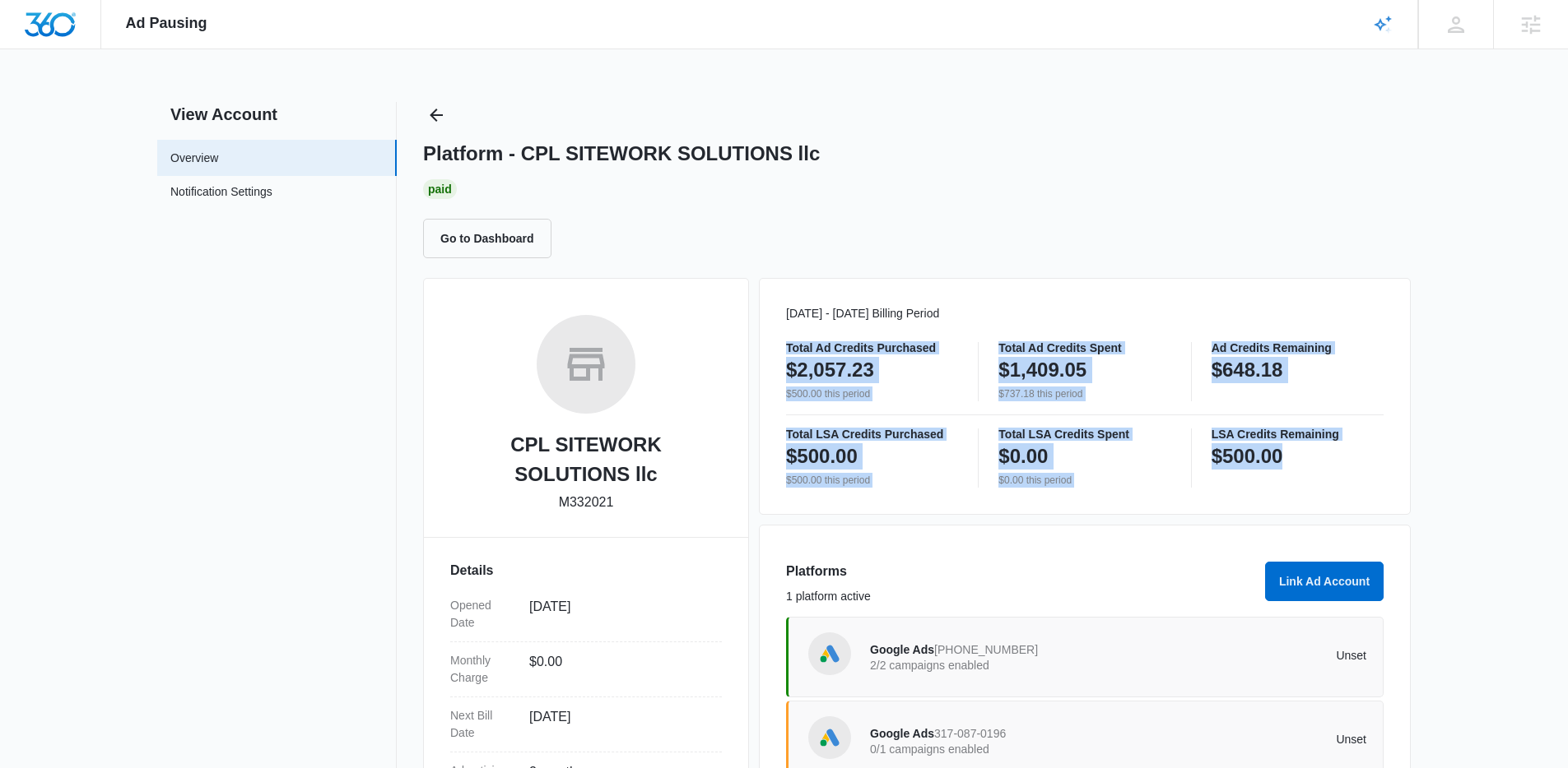
drag, startPoint x: 773, startPoint y: 344, endPoint x: 1292, endPoint y: 467, distance: 533.4
click at [1292, 467] on div "[DATE] - [DATE] Billing Period Total Ad Credits Purchased $2,057.23 $500.00 thi…" at bounding box center [1085, 396] width 652 height 237
click at [1283, 467] on p "$500.00" at bounding box center [1247, 456] width 72 height 26
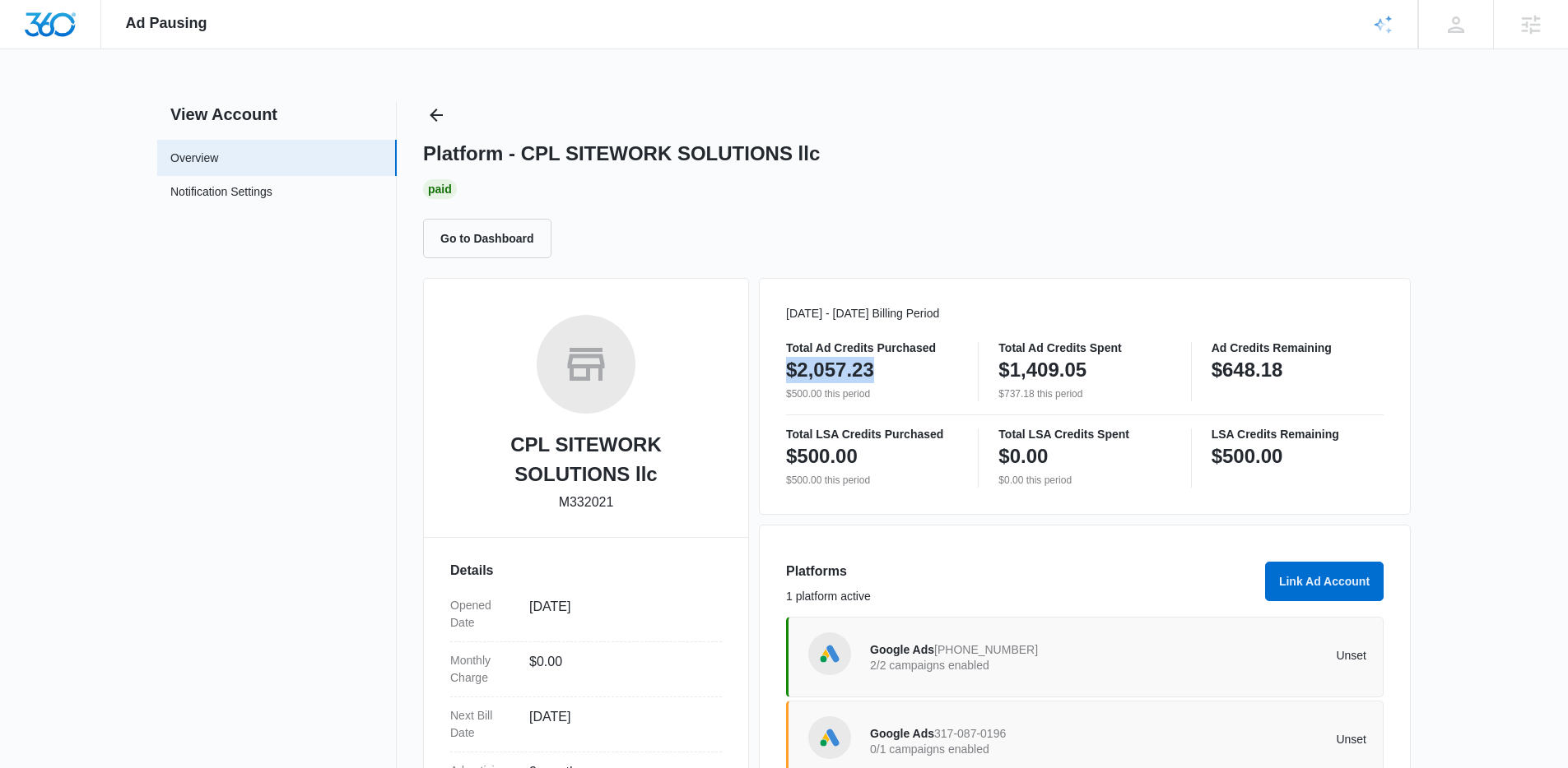
drag, startPoint x: 781, startPoint y: 355, endPoint x: 942, endPoint y: 376, distance: 162.4
click at [942, 376] on div "[DATE] - [DATE] Billing Period Total Ad Credits Purchased $2,057.23 $500.00 thi…" at bounding box center [1085, 396] width 652 height 237
click at [942, 376] on div "$2,057.23" at bounding box center [872, 370] width 172 height 33
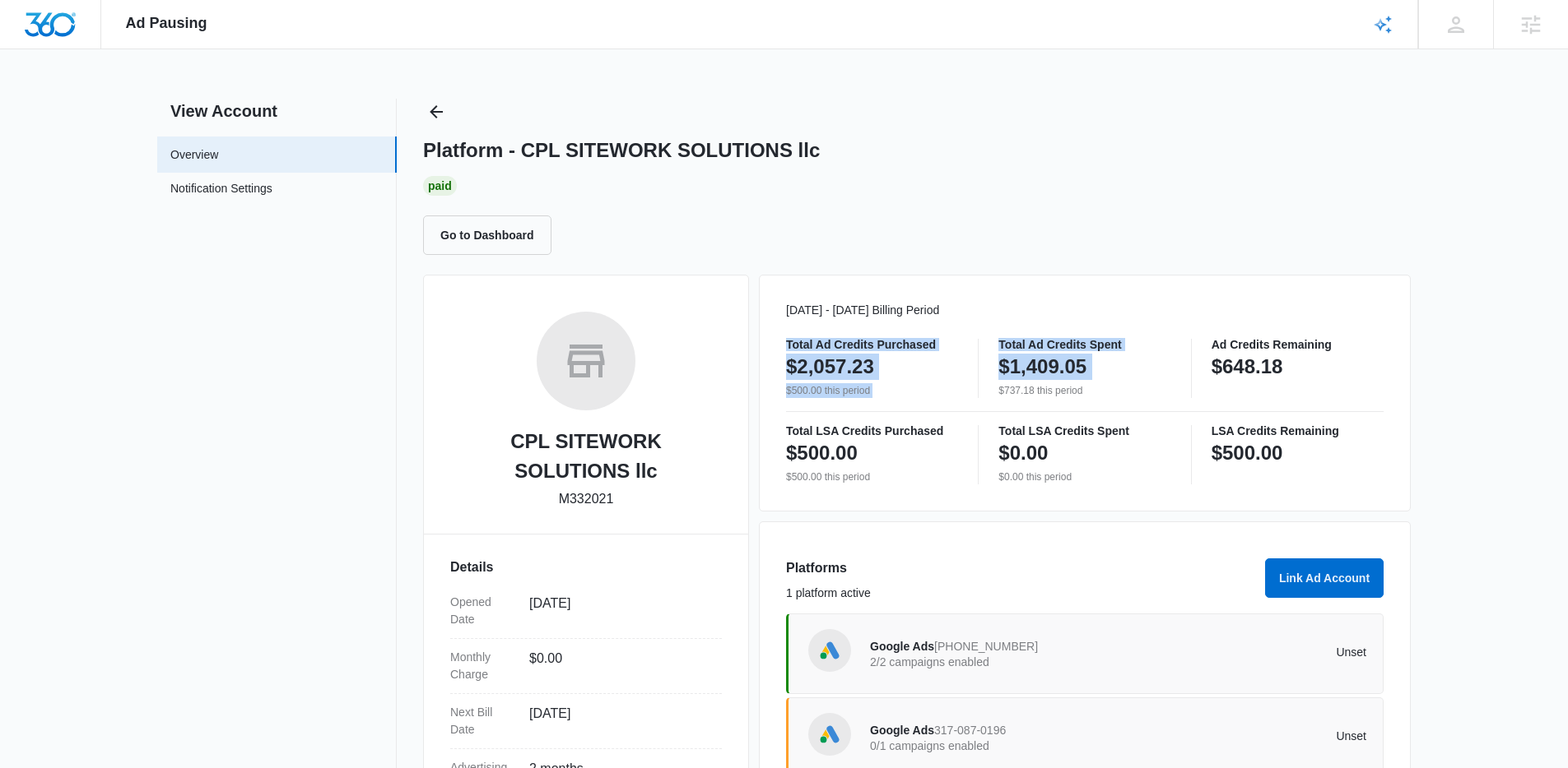
drag, startPoint x: 996, startPoint y: 396, endPoint x: 1143, endPoint y: 398, distance: 147.0
click at [1143, 398] on div "Total Ad Credits Purchased $2,057.23 $500.00 this period Total Ad Credits Spent…" at bounding box center [1084, 411] width 597 height 146
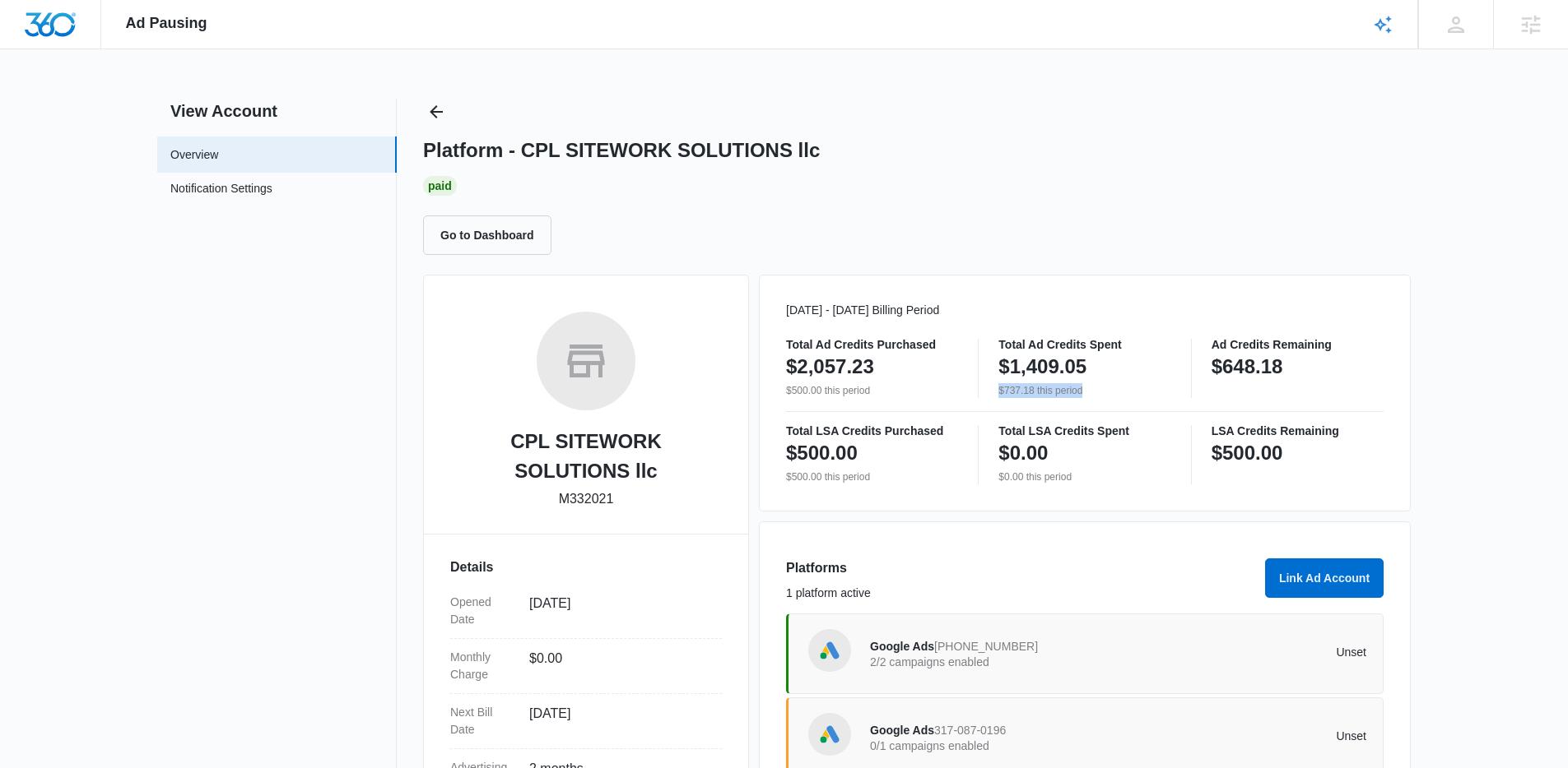
drag, startPoint x: 1096, startPoint y: 392, endPoint x: 991, endPoint y: 391, distance: 105.0
click at [991, 391] on div "Total Ad Credits Purchased $2,057.23 $500.00 this period Total Ad Credits Spent…" at bounding box center [1084, 368] width 597 height 59
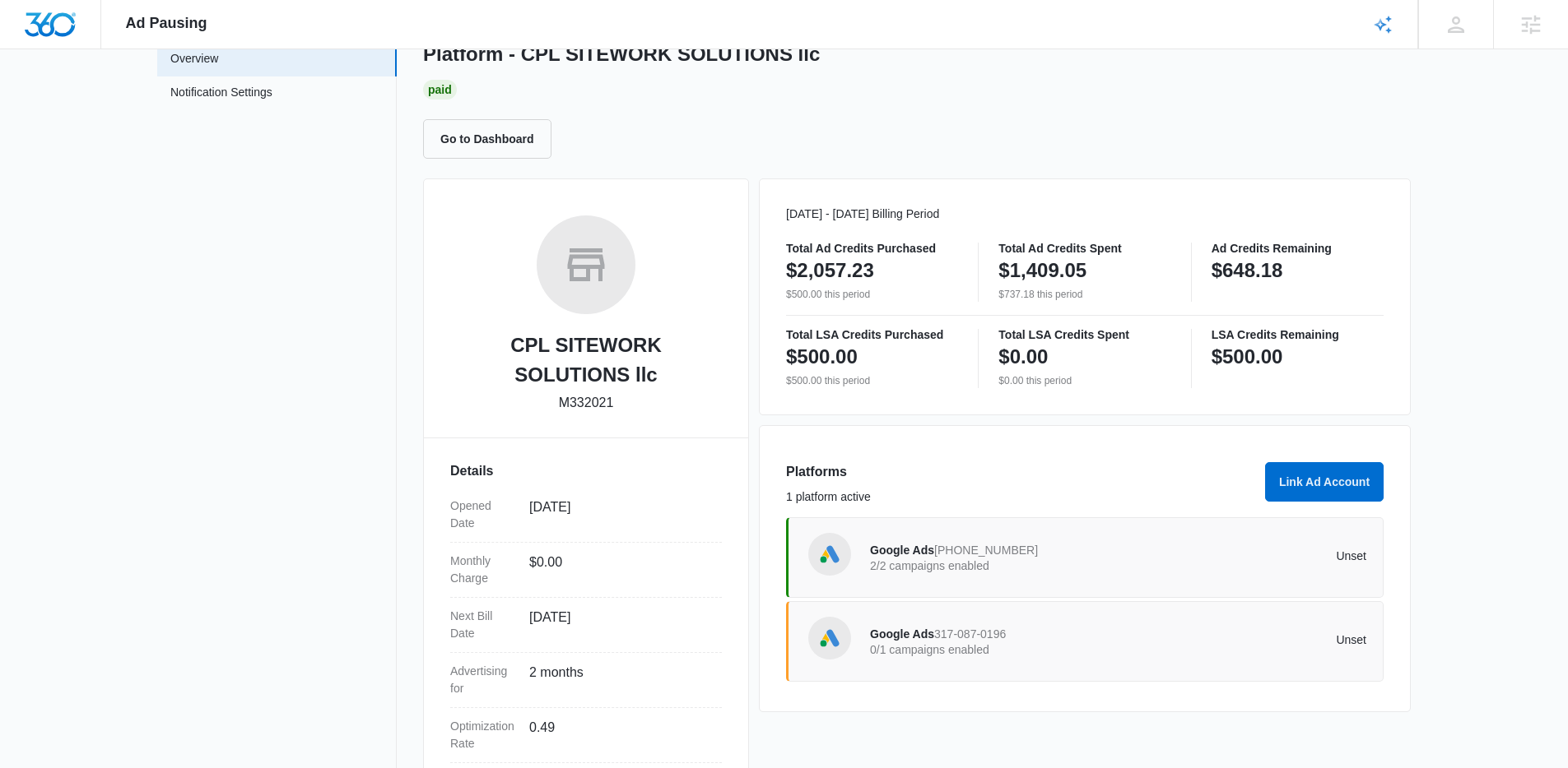
scroll to position [191, 0]
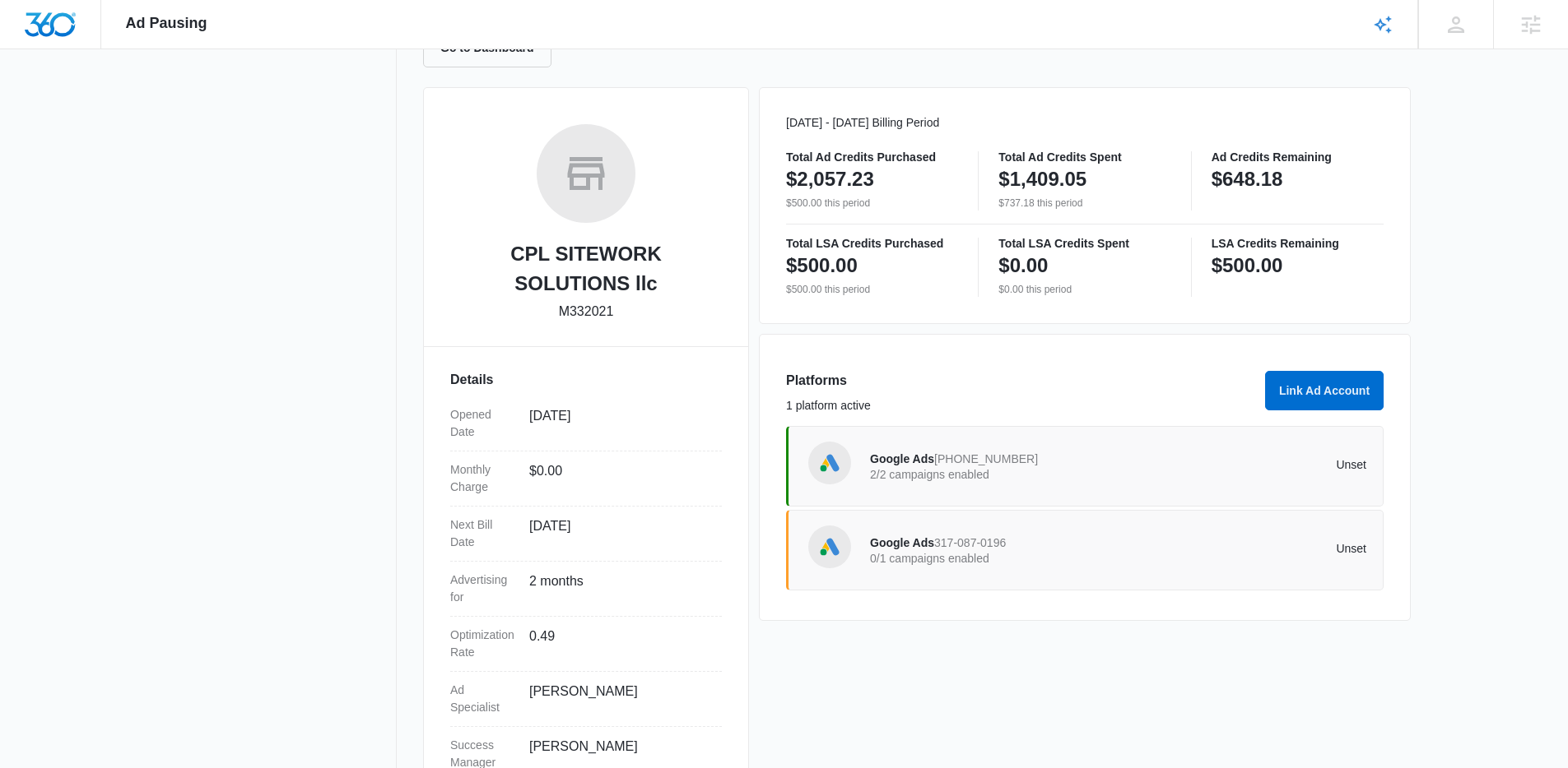
click at [1004, 550] on div "Google Ads 317-087-0196 0/1 campaigns enabled" at bounding box center [993, 550] width 249 height 35
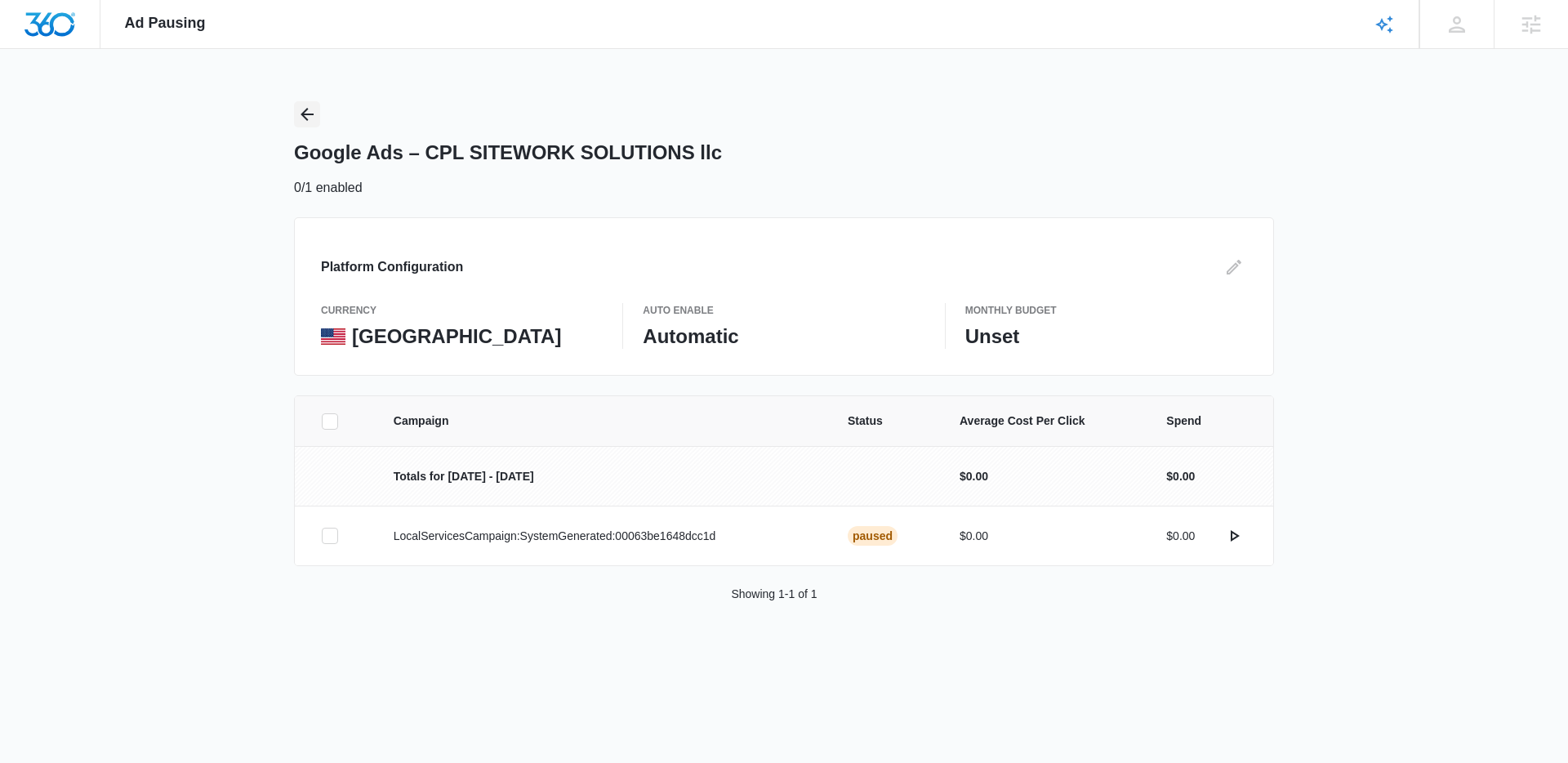
click at [309, 124] on button "Back" at bounding box center [307, 114] width 26 height 26
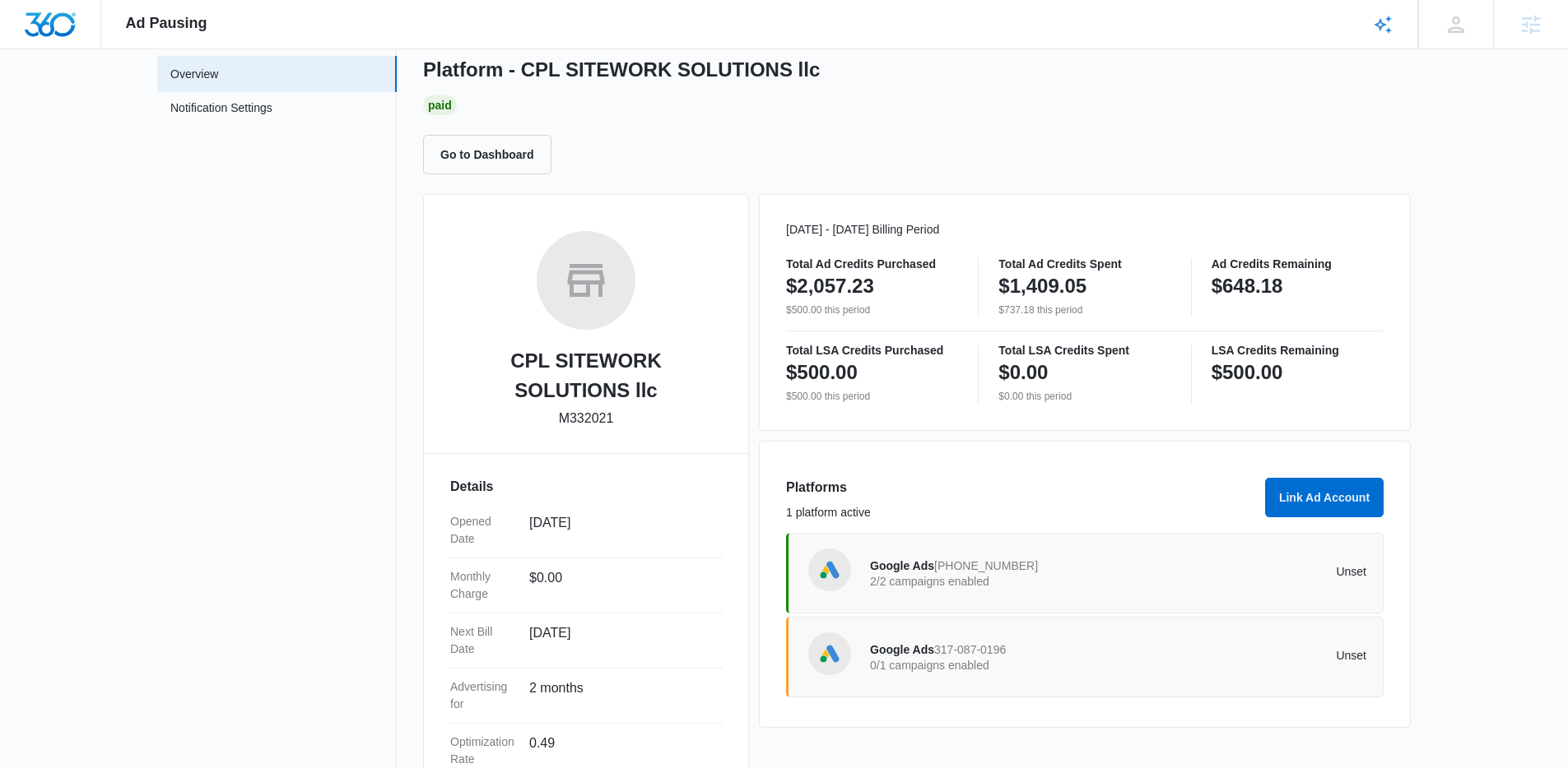
scroll to position [172, 0]
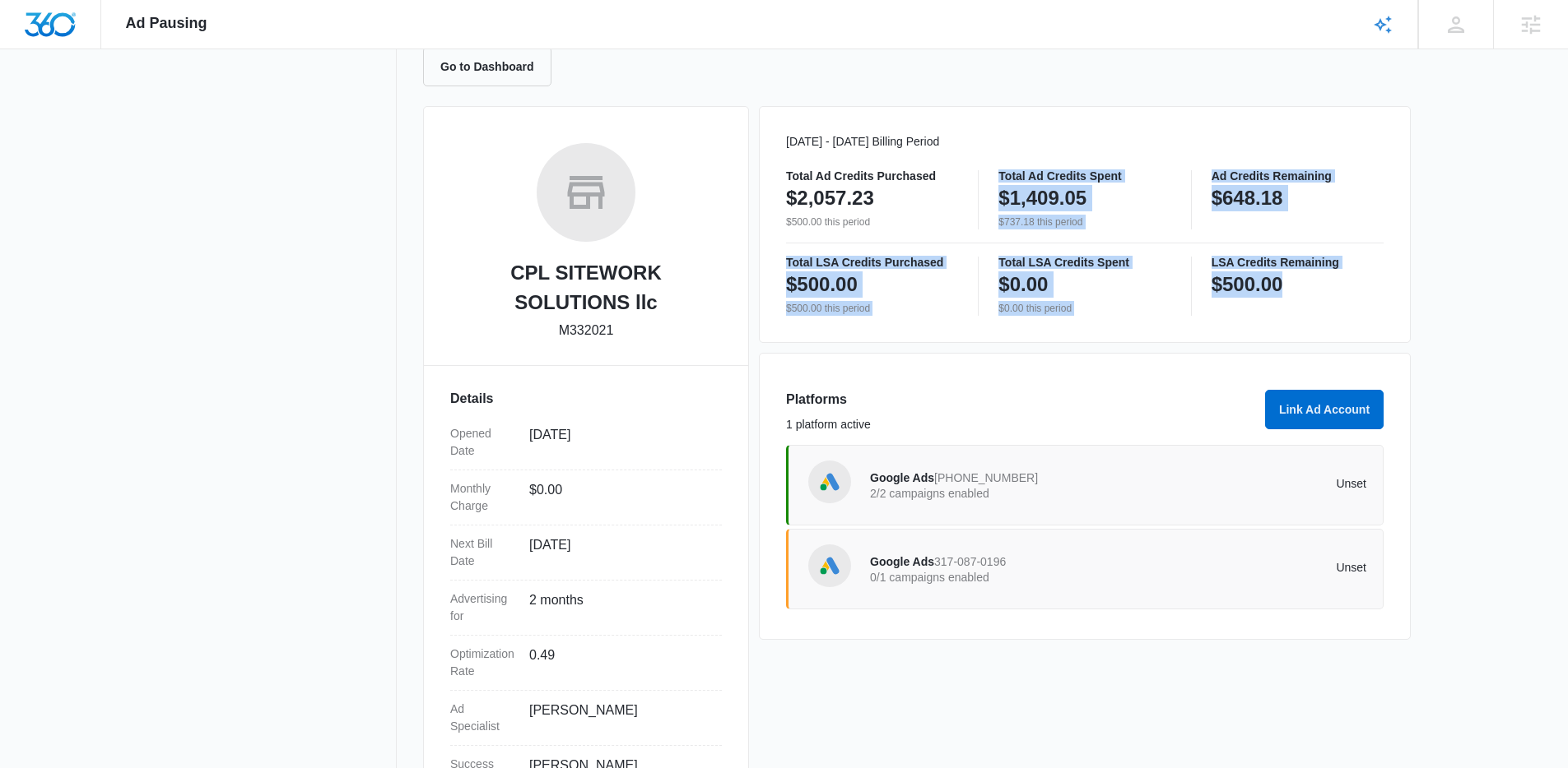
drag, startPoint x: 1089, startPoint y: 179, endPoint x: 1353, endPoint y: 278, distance: 282.0
click at [1353, 278] on div "[DATE] - [DATE] Billing Period Total Ad Credits Purchased $2,057.23 $500.00 thi…" at bounding box center [1085, 224] width 652 height 237
click at [1353, 278] on div "$500.00" at bounding box center [1298, 284] width 172 height 33
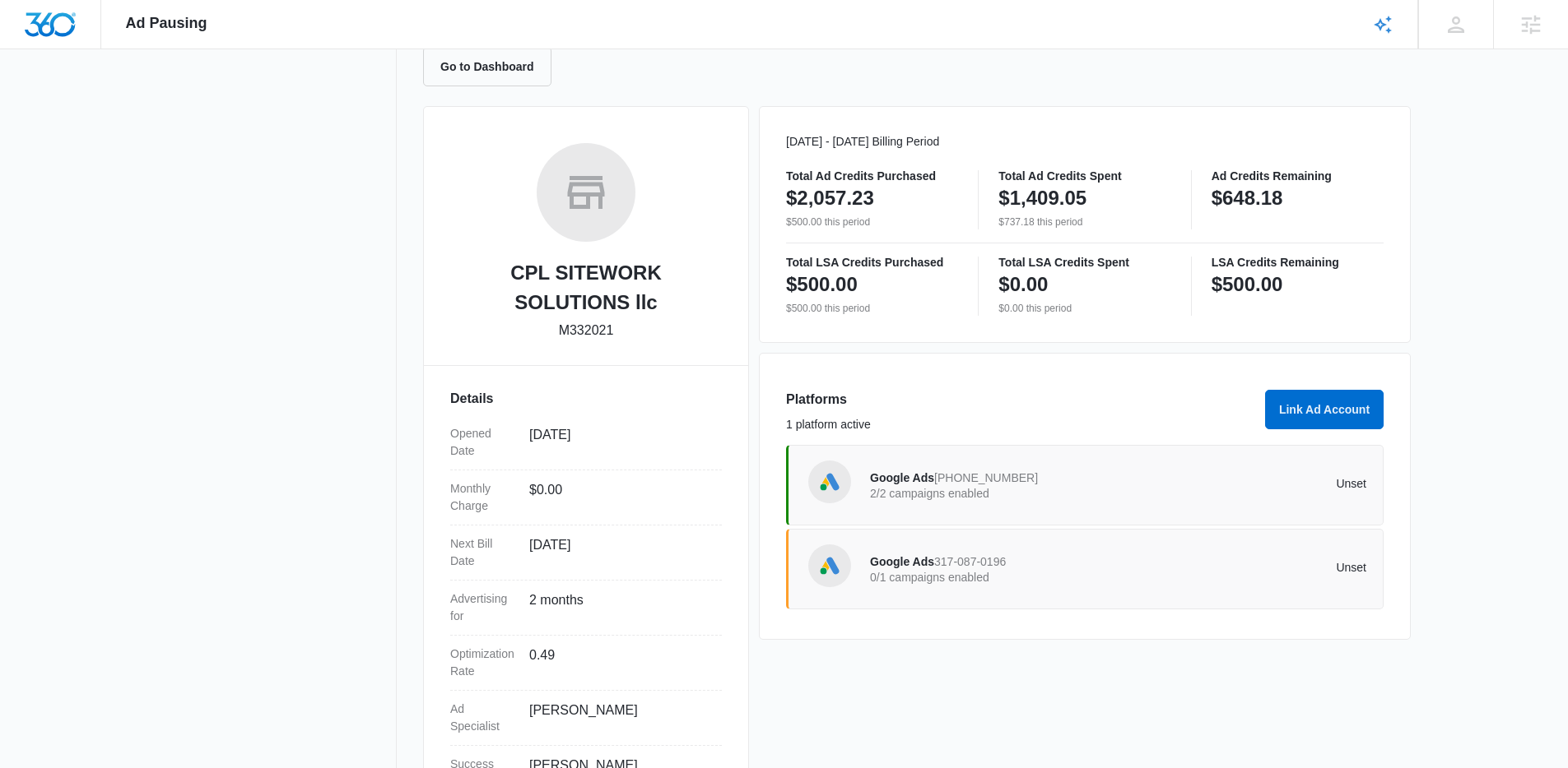
click at [1062, 159] on div "[DATE] - [DATE] Billing Period Total Ad Credits Purchased $2,057.23 $500.00 thi…" at bounding box center [1085, 224] width 652 height 237
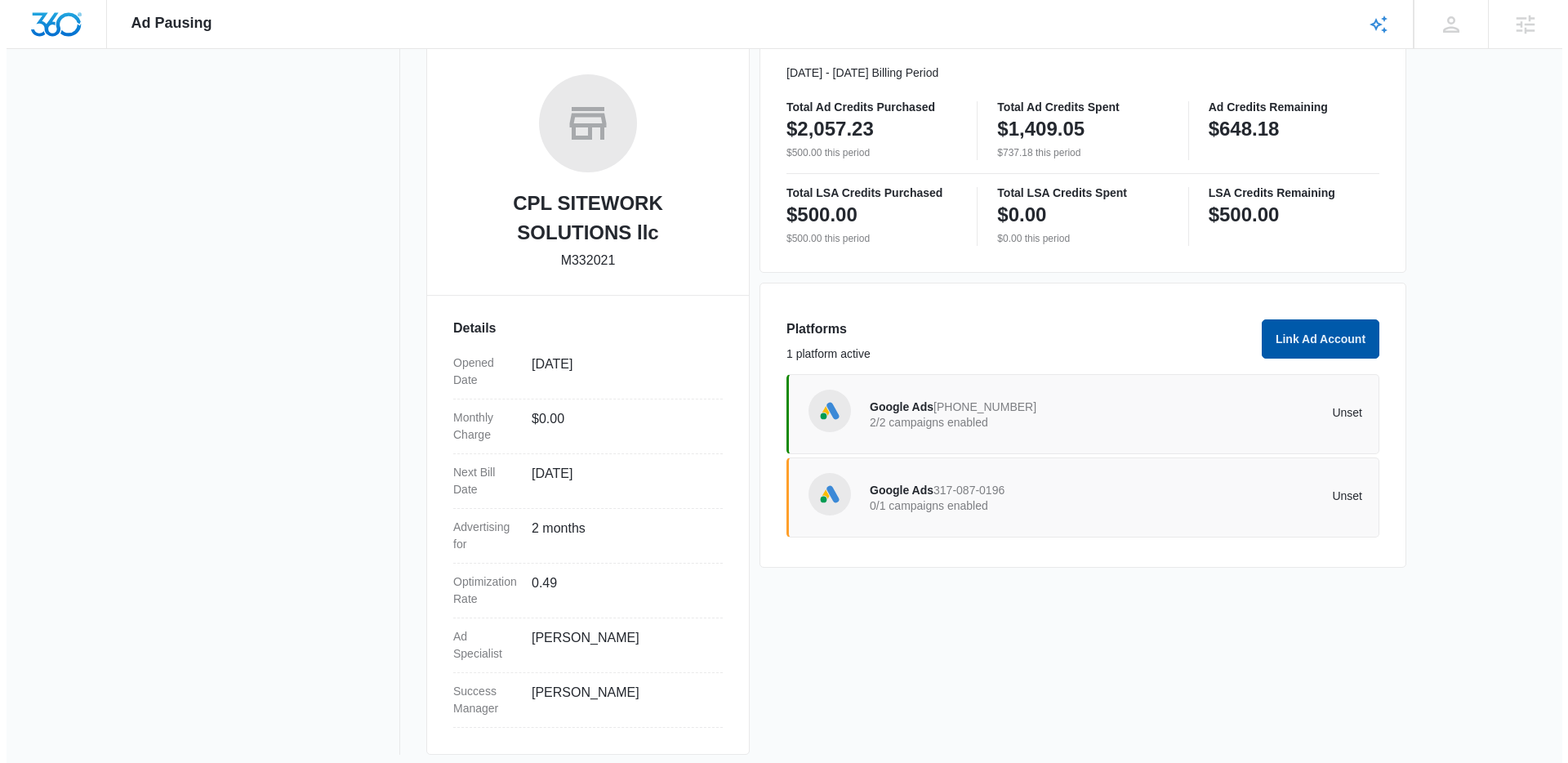
scroll to position [221, 0]
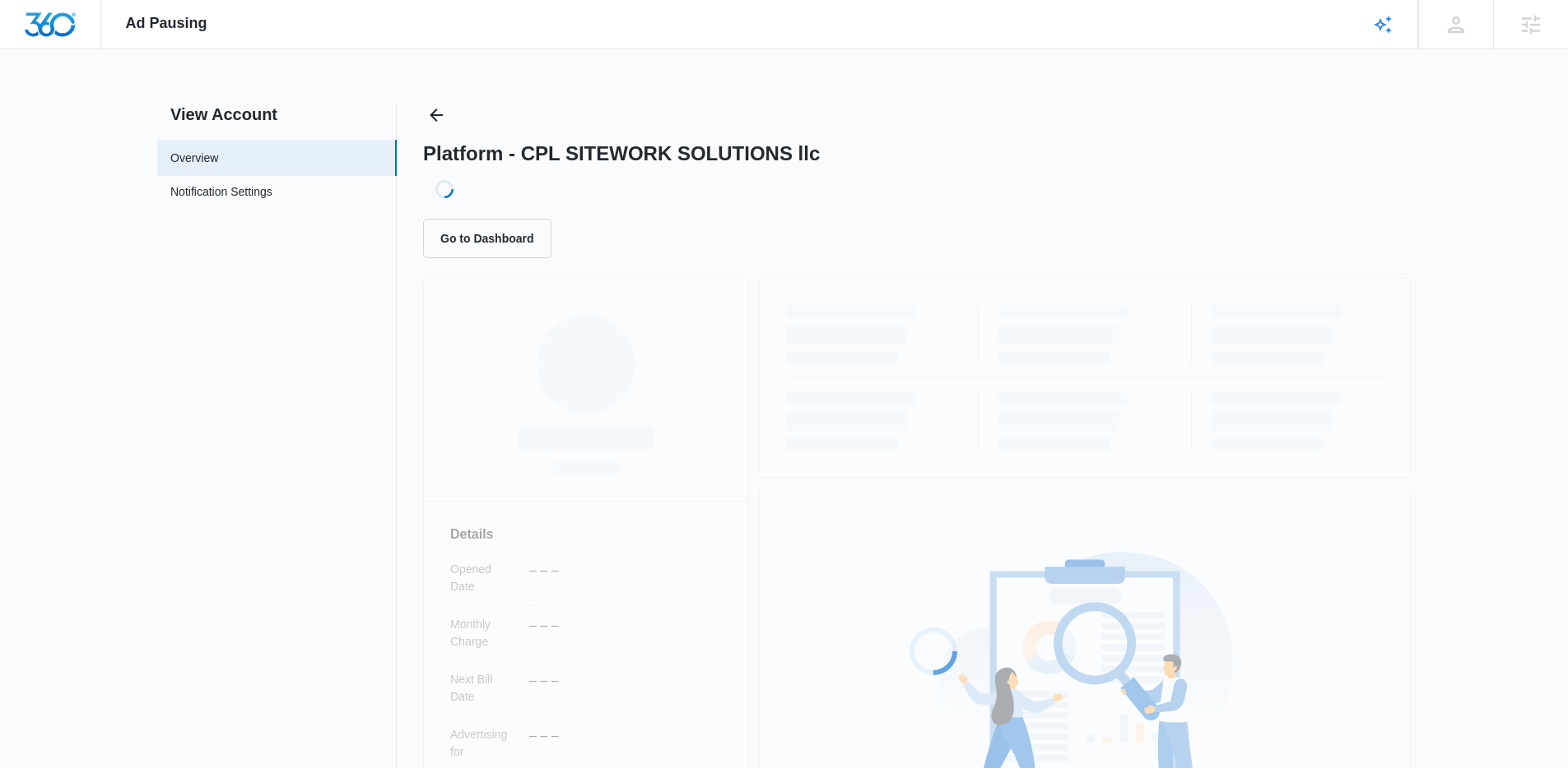
click at [987, 67] on div "Ad Pausing Apps Reputation Websites Forms CRM Email Social Payments POS Content…" at bounding box center [784, 384] width 1568 height 768
click at [987, 67] on div "Ad Pausing Apps Reputation Websites Forms CRM Email Social Payments POS Content…" at bounding box center [784, 384] width 1568 height 768
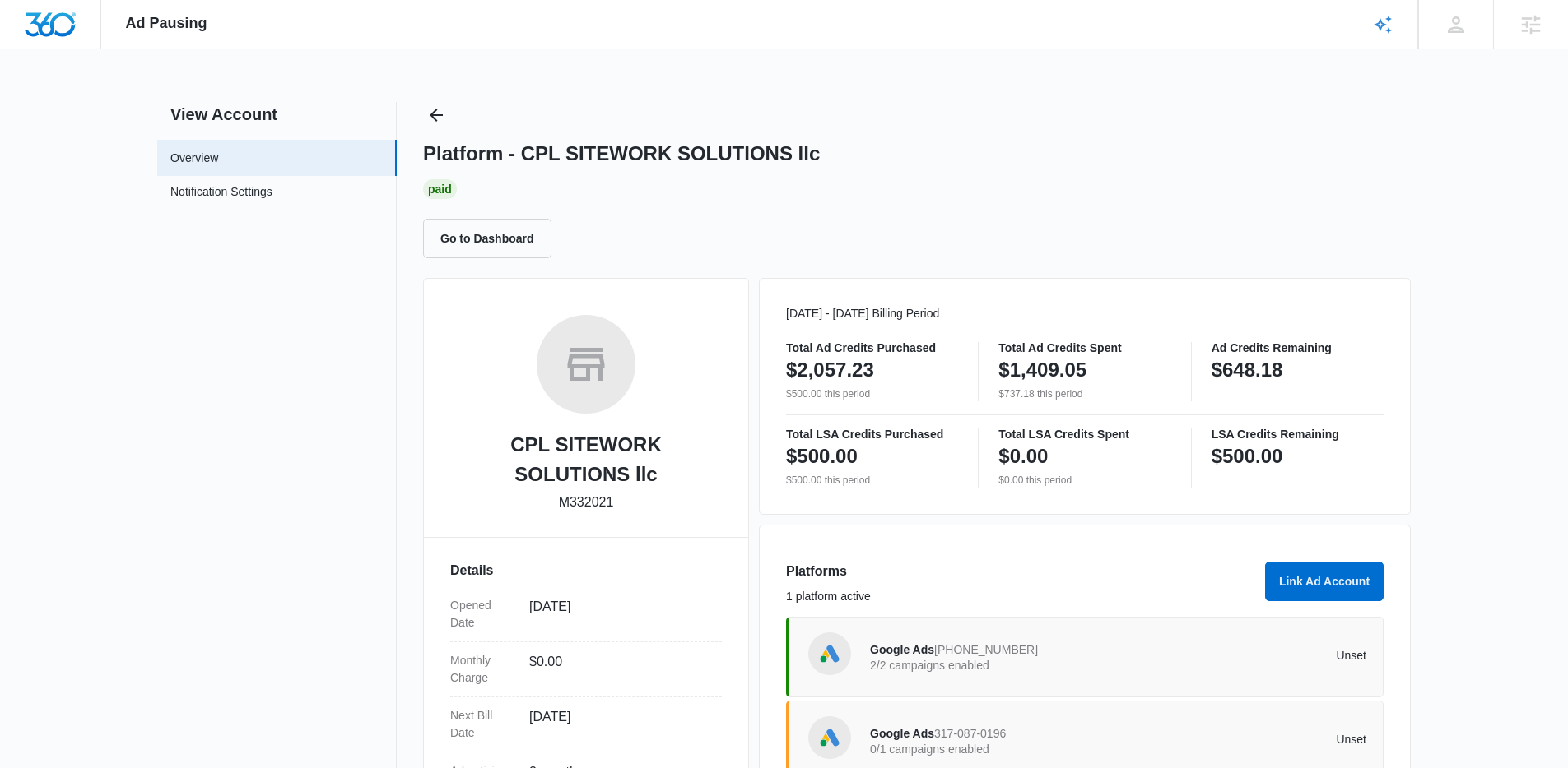
click at [1020, 112] on div "Platform - CPL SITEWORK SOLUTIONS llc Paid Go to Dashboard" at bounding box center [917, 180] width 987 height 157
click at [985, 111] on div "Platform - CPL SITEWORK SOLUTIONS llc Paid Go to Dashboard" at bounding box center [917, 180] width 987 height 157
